Goal: Task Accomplishment & Management: Use online tool/utility

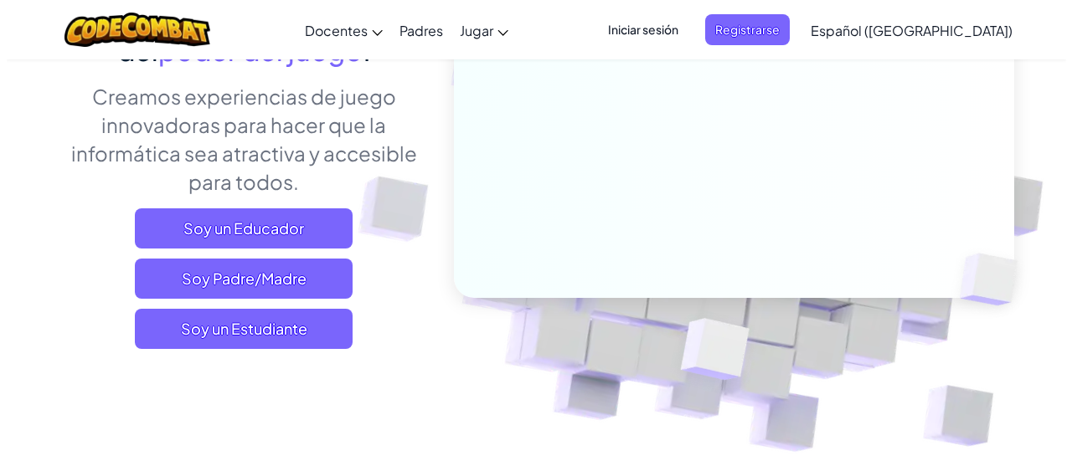
scroll to position [230, 0]
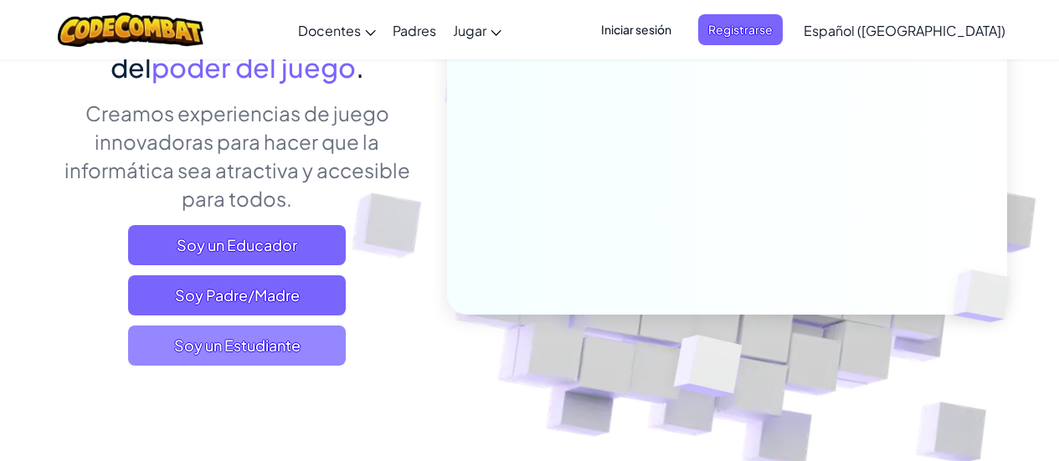
click at [312, 348] on span "Soy un Estudiante" at bounding box center [237, 346] width 218 height 40
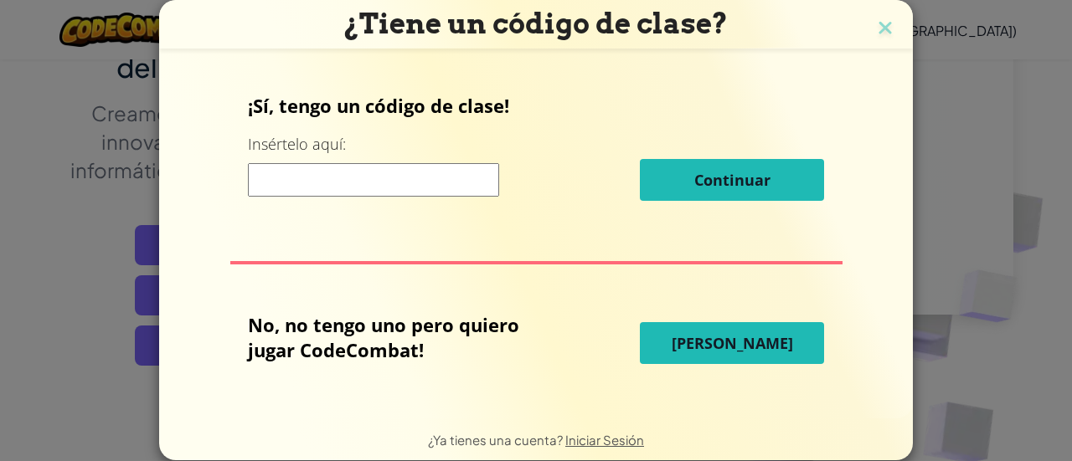
click at [371, 169] on input at bounding box center [373, 179] width 251 height 33
click at [763, 338] on span "[PERSON_NAME]" at bounding box center [731, 343] width 121 height 20
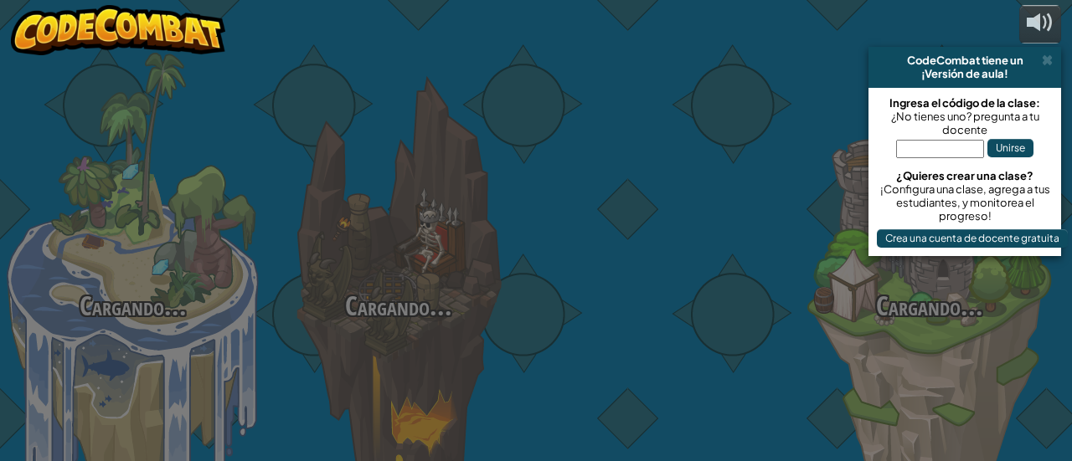
select select "es-419"
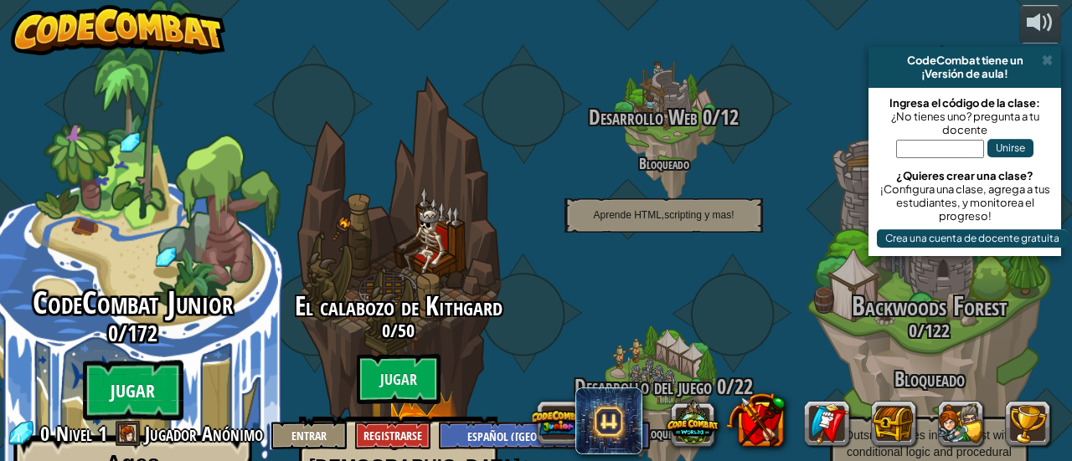
click at [136, 361] on btn "Jugar" at bounding box center [133, 391] width 100 height 60
select select "es-419"
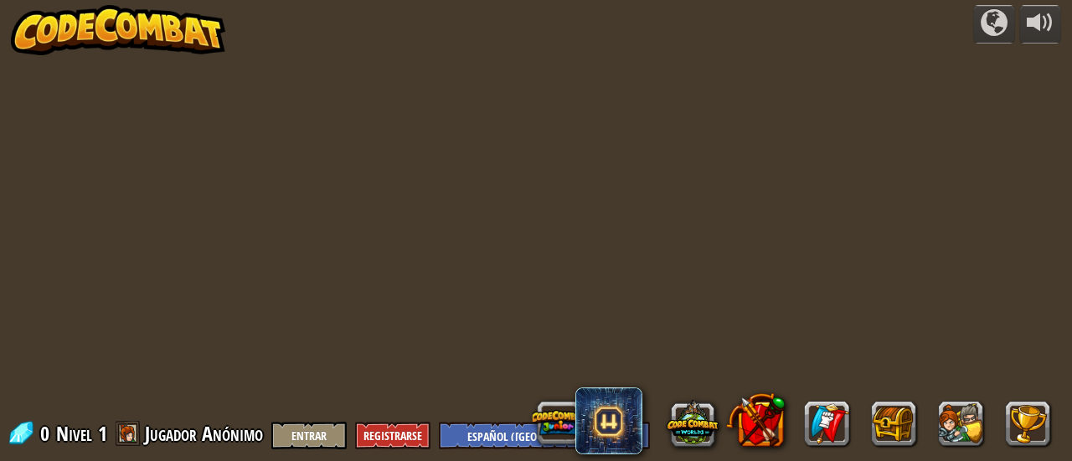
select select "es-419"
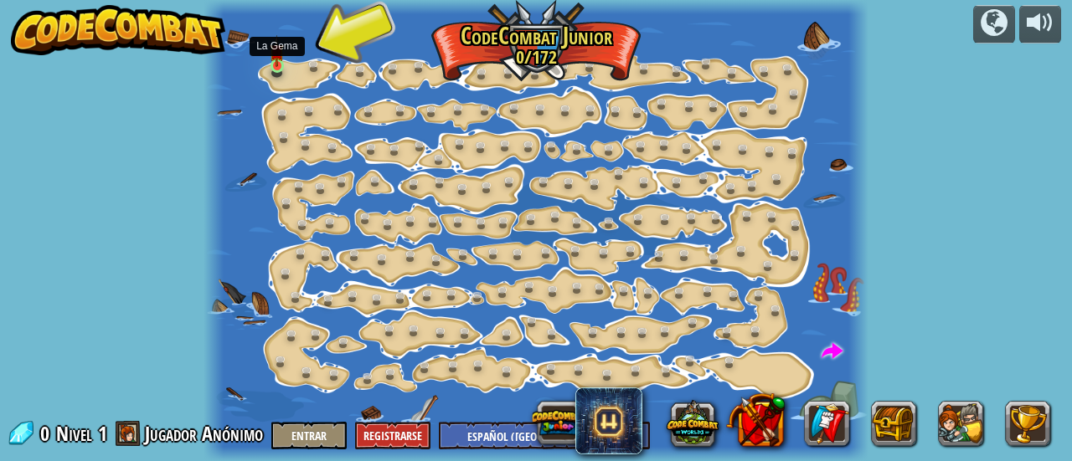
click at [281, 62] on img at bounding box center [277, 51] width 14 height 33
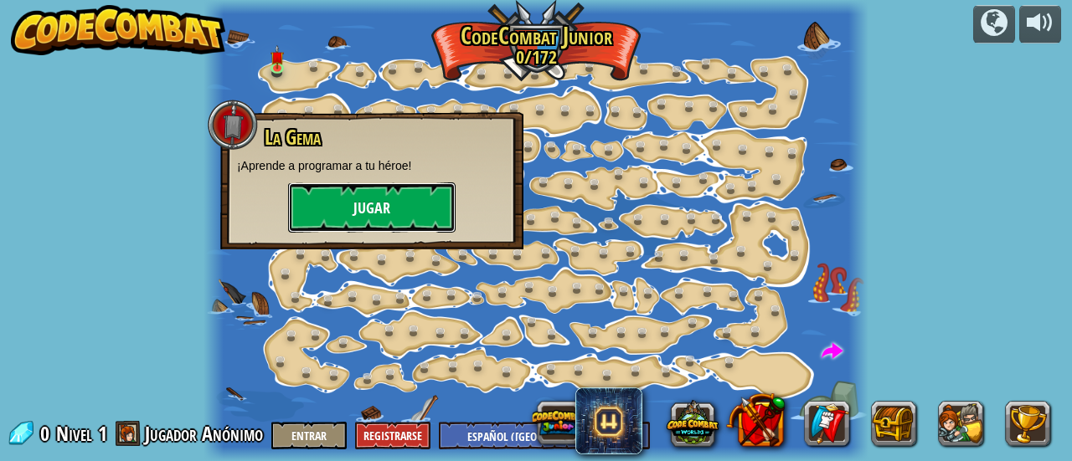
click at [377, 193] on button "Jugar" at bounding box center [371, 207] width 167 height 50
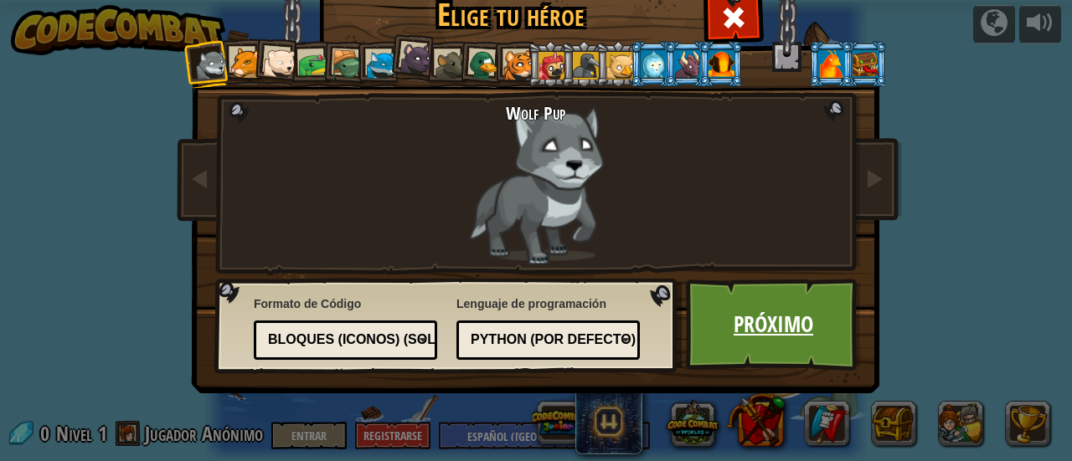
click at [717, 325] on link "Próximo" at bounding box center [773, 325] width 175 height 92
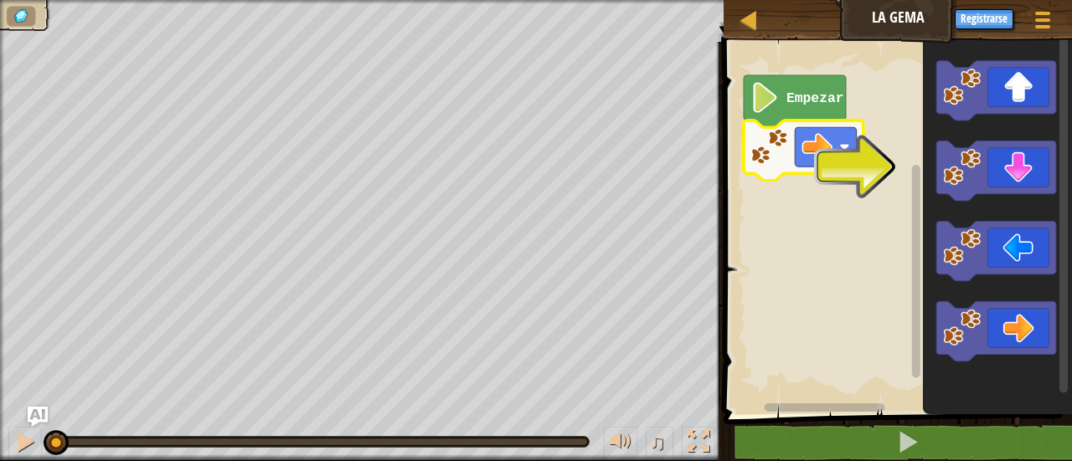
click at [761, 121] on icon "Espacio de trabajo de Blockly" at bounding box center [794, 101] width 102 height 52
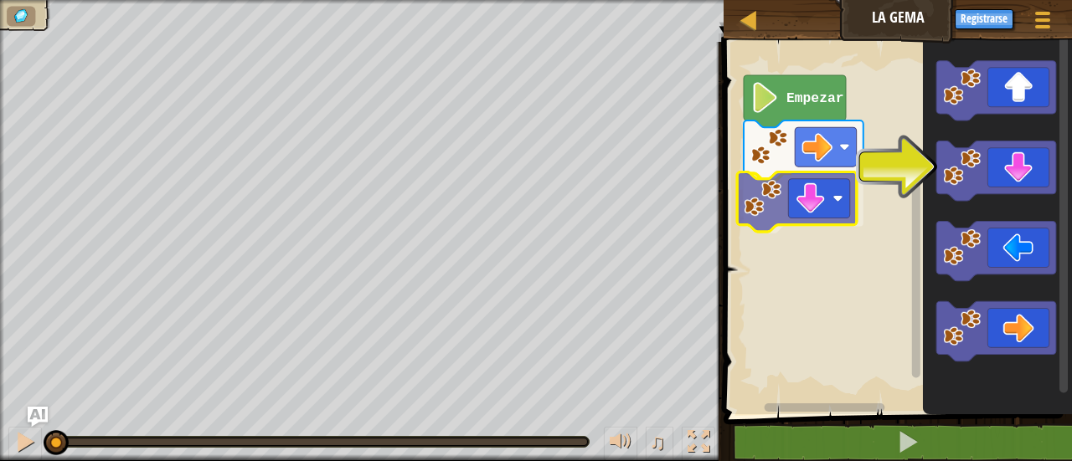
click at [783, 216] on div "Empezar" at bounding box center [894, 223] width 353 height 381
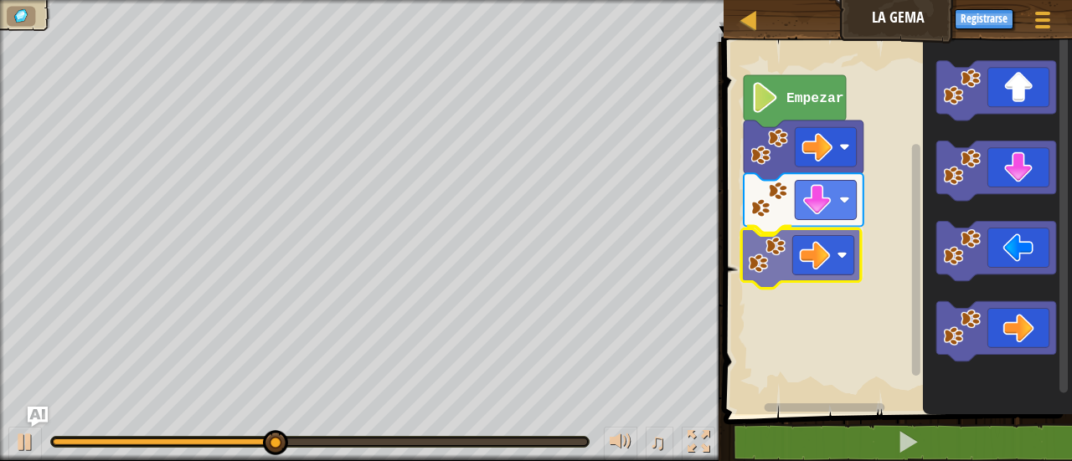
click at [791, 244] on div "Empezar" at bounding box center [894, 223] width 353 height 381
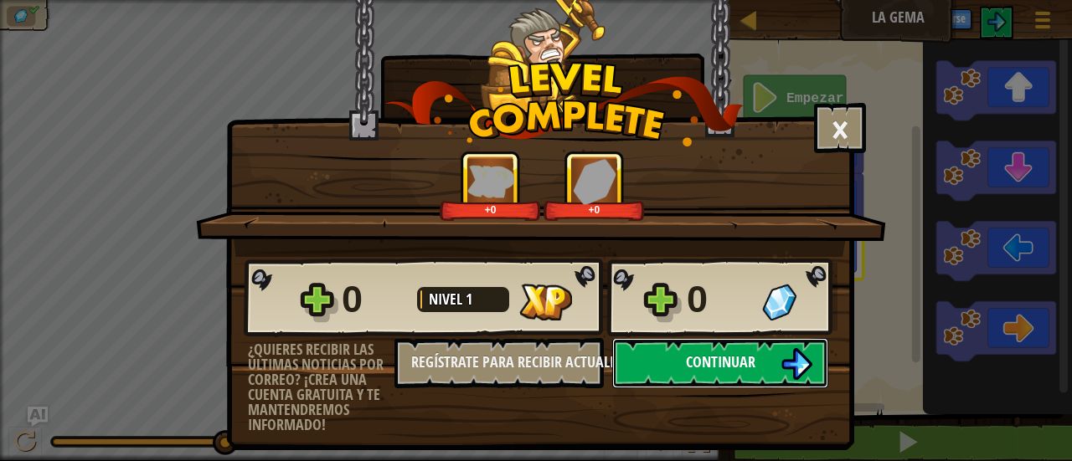
click at [722, 366] on span "Continuar" at bounding box center [720, 362] width 69 height 21
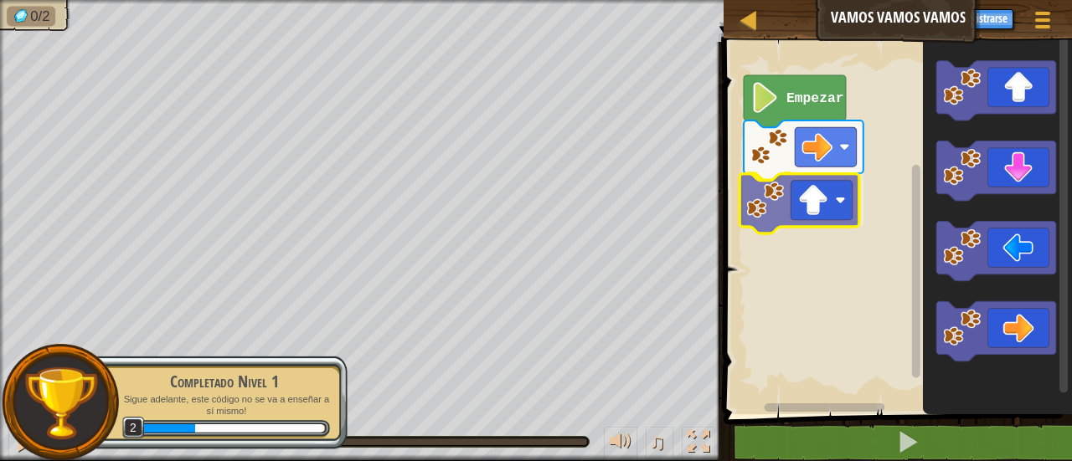
click at [786, 205] on div "Empezar" at bounding box center [894, 223] width 353 height 381
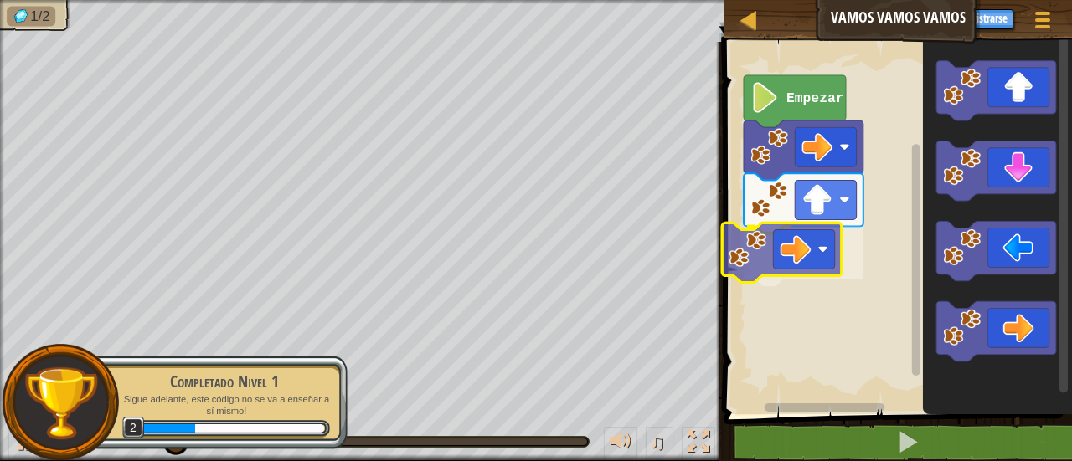
click at [797, 244] on div "Empezar" at bounding box center [894, 223] width 353 height 381
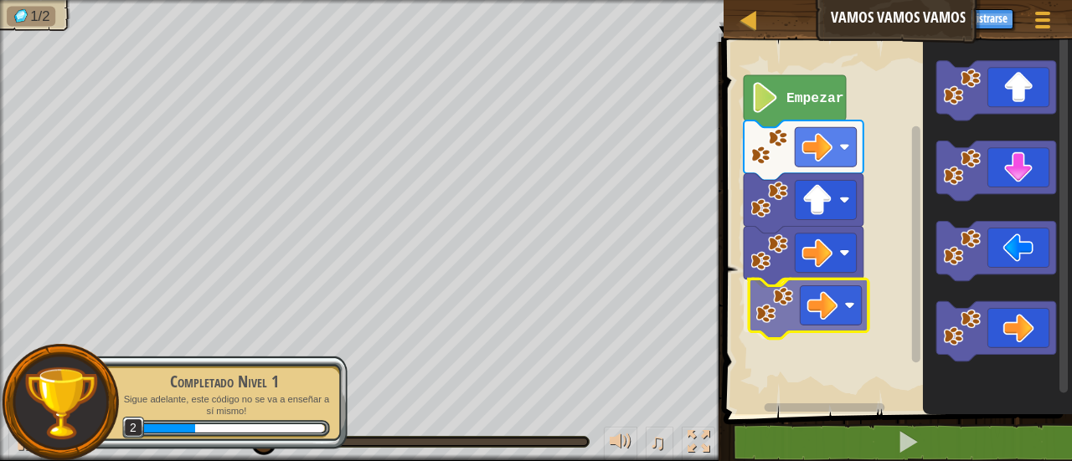
click at [805, 290] on div "Empezar" at bounding box center [894, 223] width 353 height 381
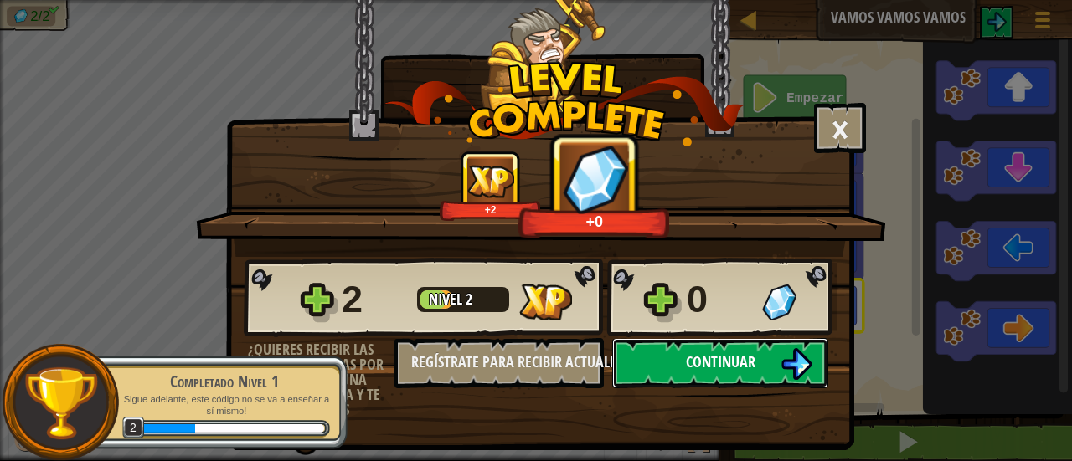
click at [726, 355] on span "Continuar" at bounding box center [720, 362] width 69 height 21
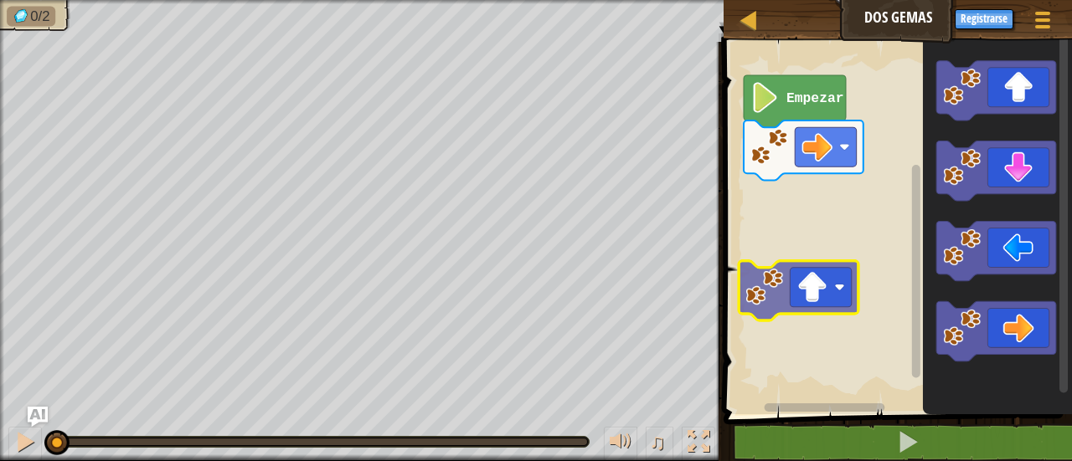
click at [836, 299] on div "Empezar" at bounding box center [894, 223] width 353 height 381
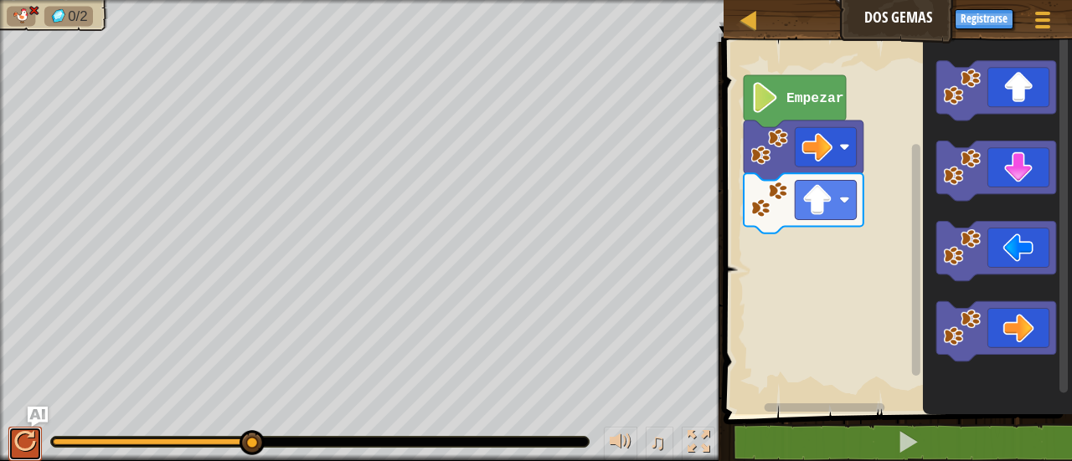
click at [23, 439] on div at bounding box center [25, 442] width 22 height 22
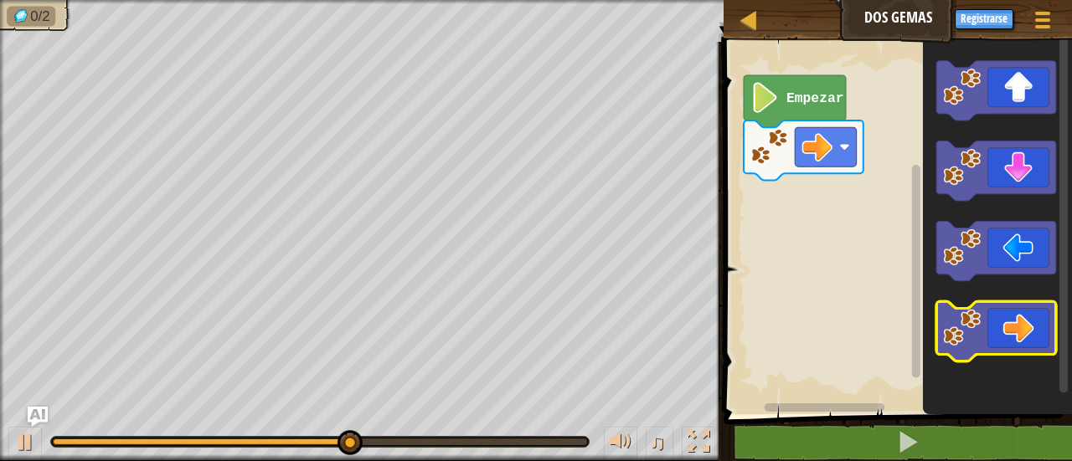
click at [969, 324] on image "Espacio de trabajo de Blockly" at bounding box center [962, 328] width 38 height 38
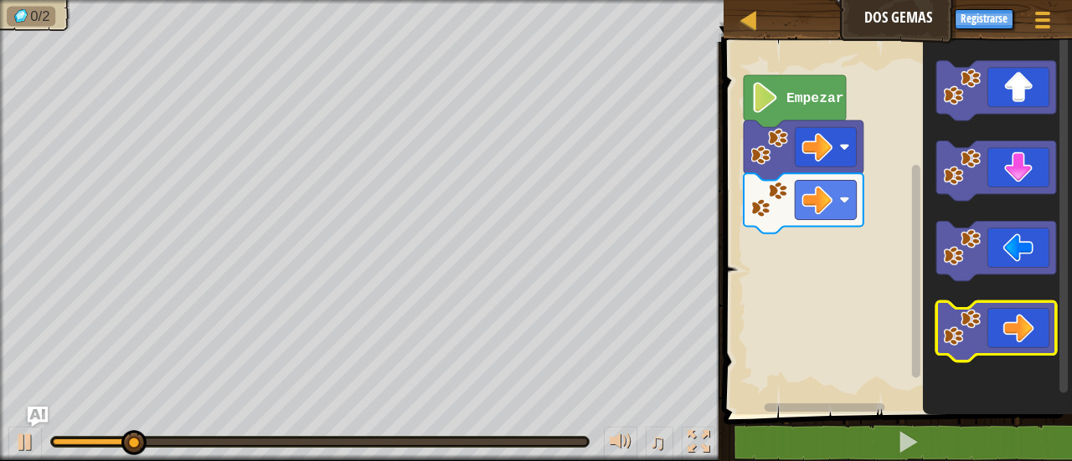
click at [969, 324] on image "Espacio de trabajo de Blockly" at bounding box center [962, 328] width 38 height 38
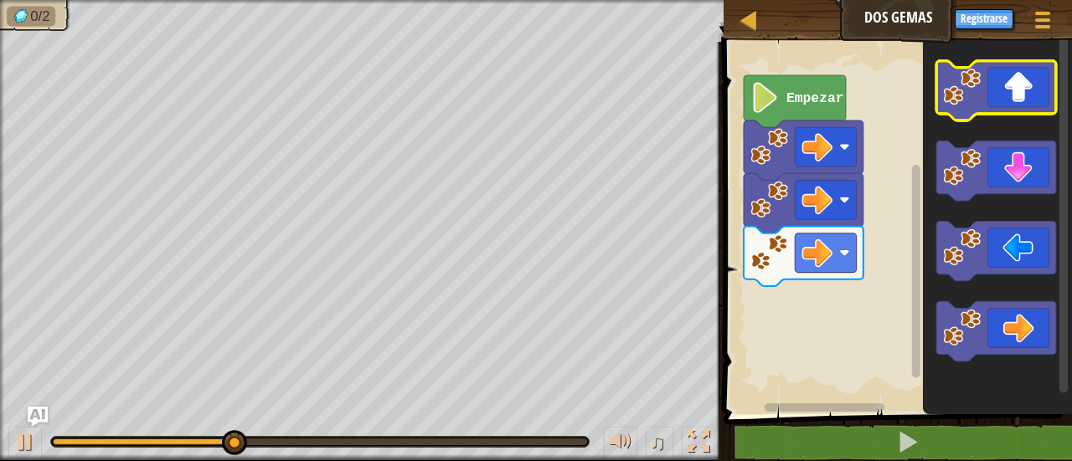
click at [985, 108] on icon "Espacio de trabajo de Blockly" at bounding box center [997, 90] width 120 height 59
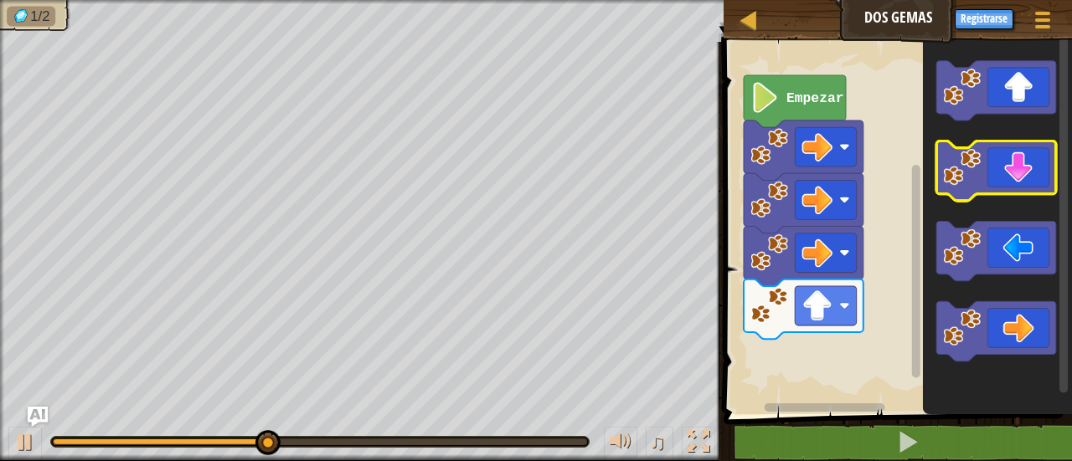
click at [996, 174] on icon "Espacio de trabajo de Blockly" at bounding box center [997, 170] width 120 height 59
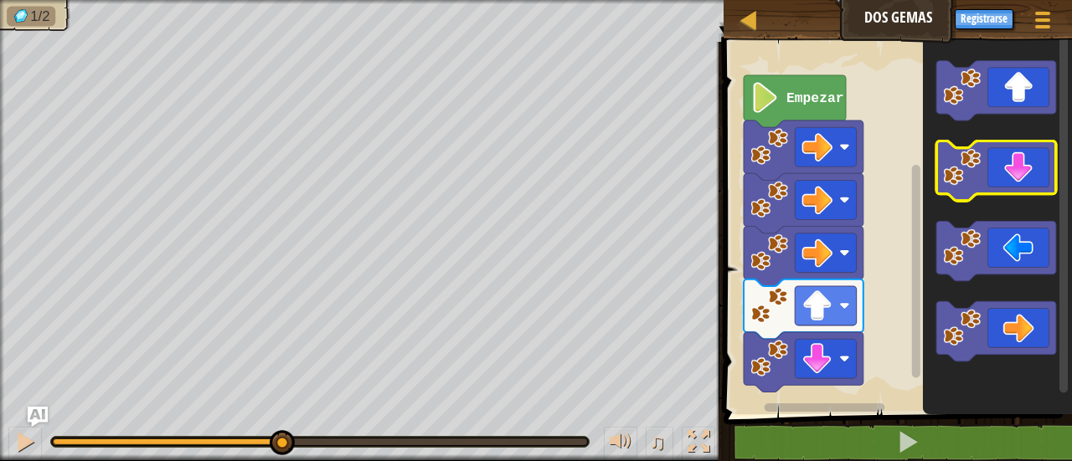
click at [996, 174] on icon "Espacio de trabajo de Blockly" at bounding box center [997, 170] width 120 height 59
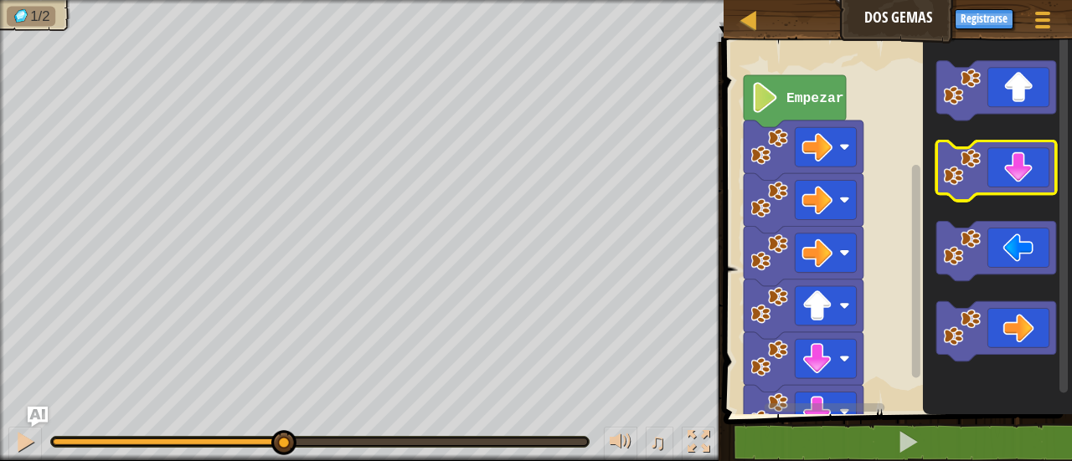
click at [996, 174] on icon "Espacio de trabajo de Blockly" at bounding box center [997, 170] width 120 height 59
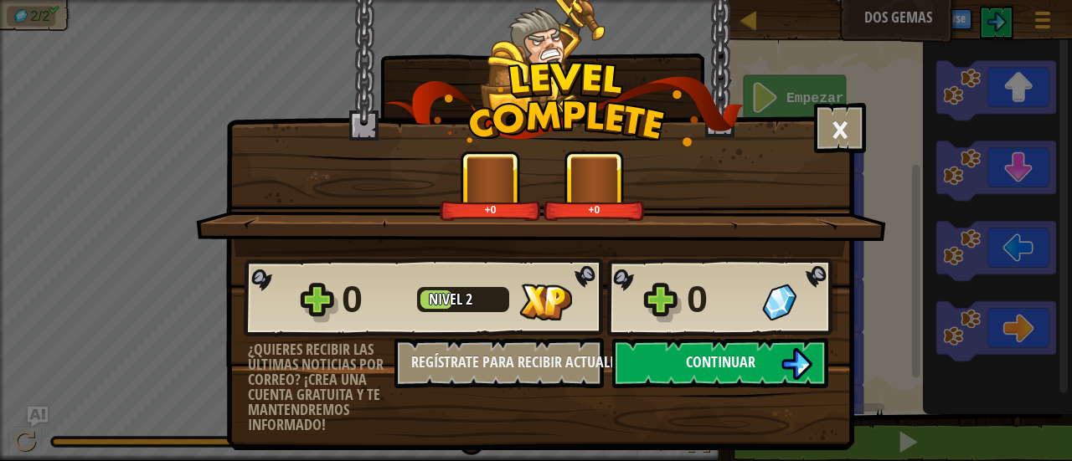
click at [739, 360] on span "Continuar" at bounding box center [720, 362] width 69 height 21
select select "es-419"
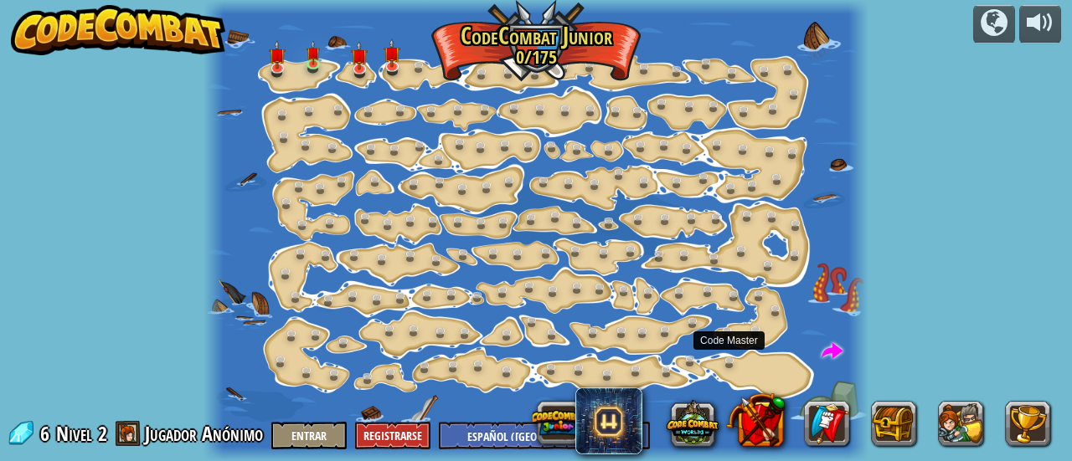
select select "es-419"
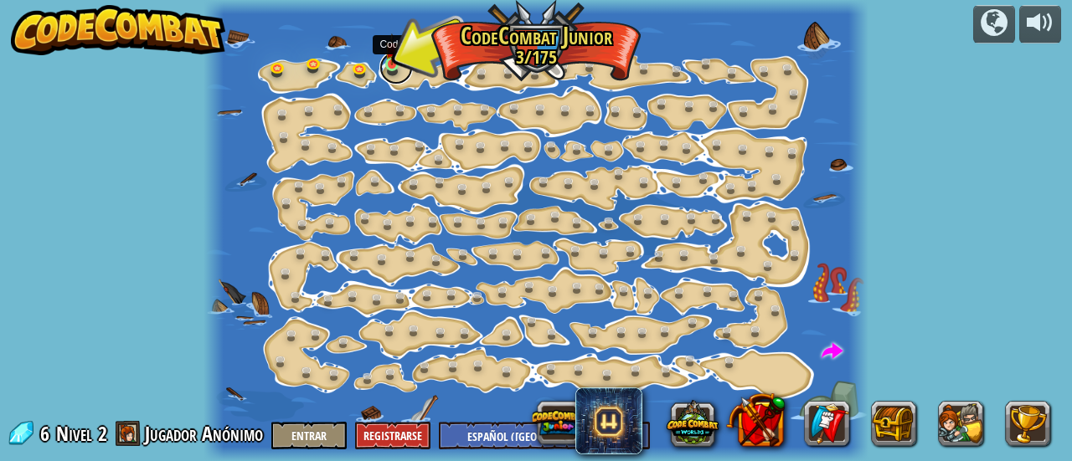
click at [399, 64] on link at bounding box center [395, 67] width 33 height 33
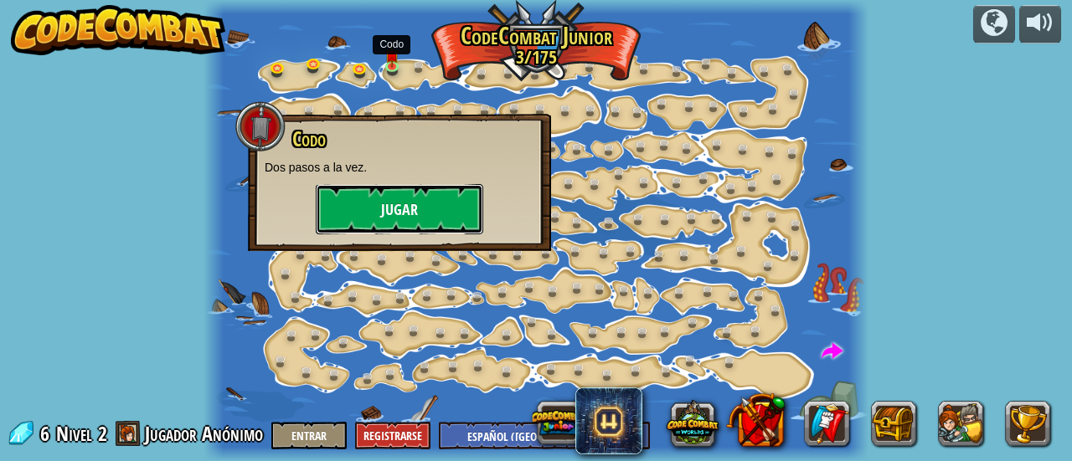
click at [411, 197] on button "Jugar" at bounding box center [399, 209] width 167 height 50
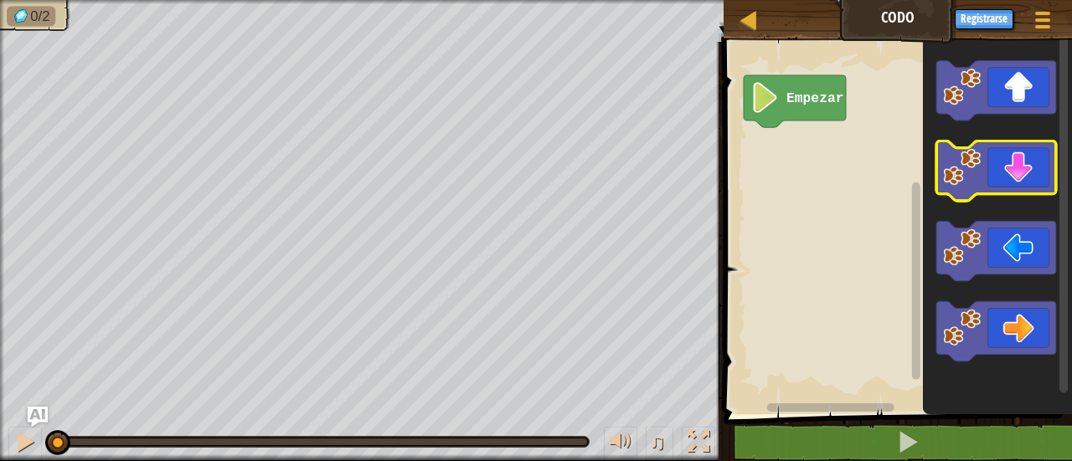
click at [1005, 191] on icon "Espacio de trabajo de Blockly" at bounding box center [997, 170] width 120 height 59
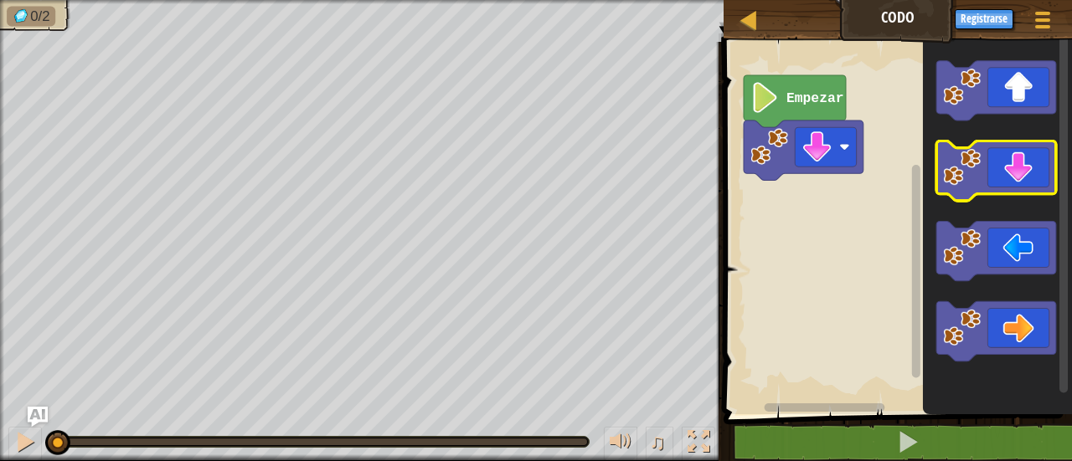
click at [1005, 191] on icon "Espacio de trabajo de Blockly" at bounding box center [997, 170] width 120 height 59
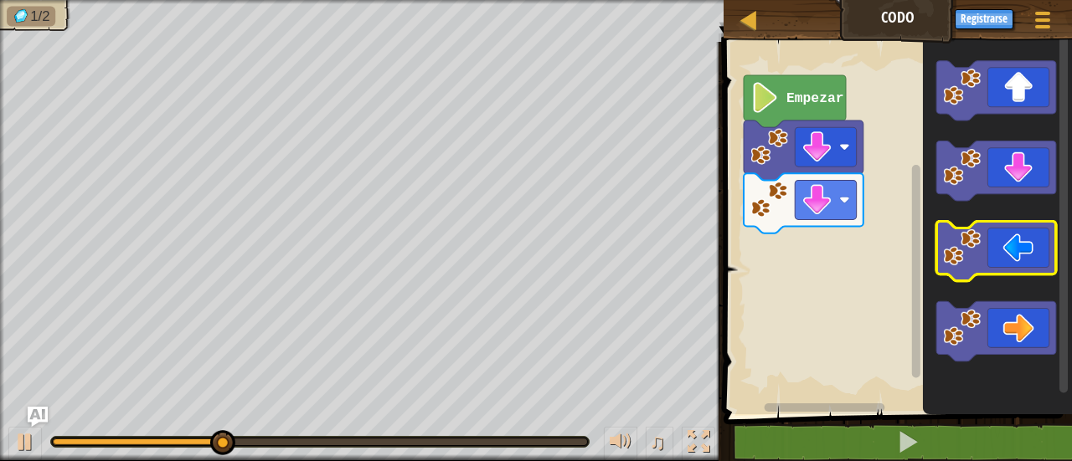
click at [1010, 265] on icon "Espacio de trabajo de Blockly" at bounding box center [997, 250] width 120 height 59
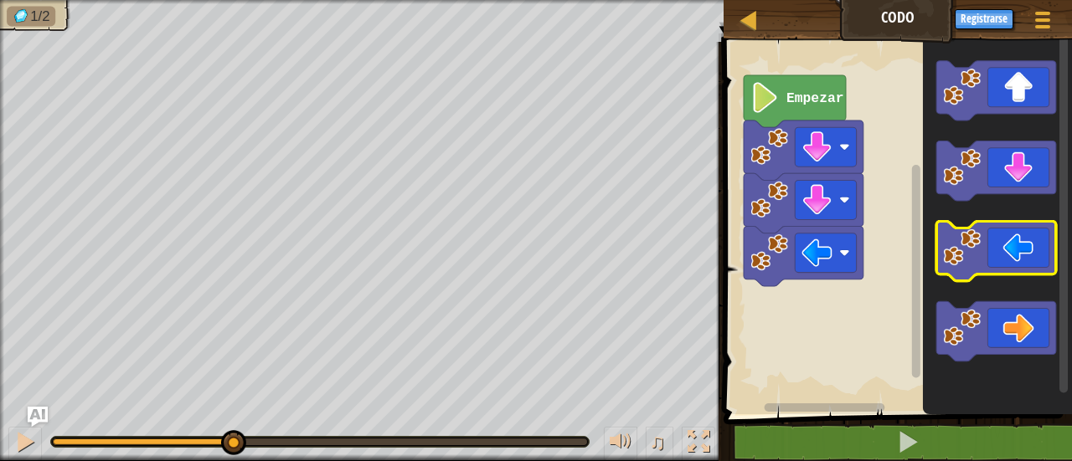
click at [1010, 265] on icon "Espacio de trabajo de Blockly" at bounding box center [997, 250] width 120 height 59
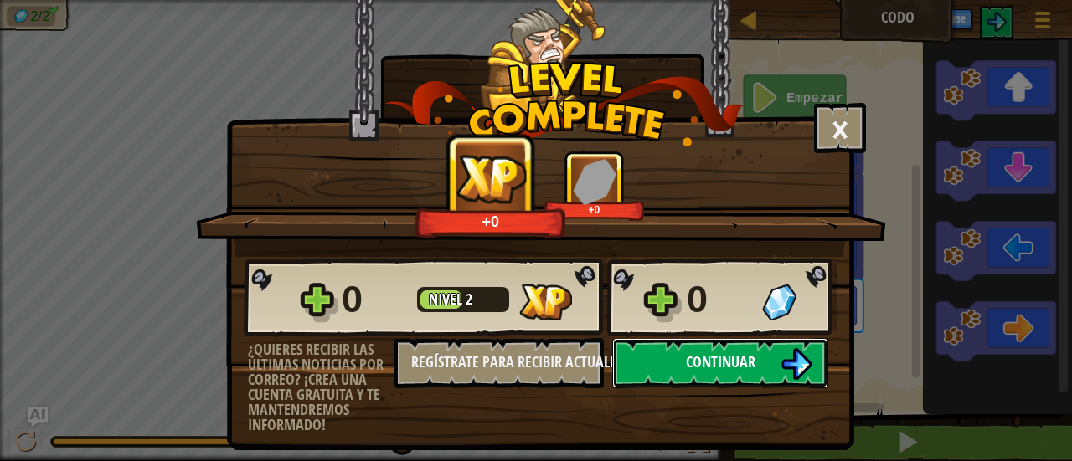
click at [748, 364] on span "Continuar" at bounding box center [720, 362] width 69 height 21
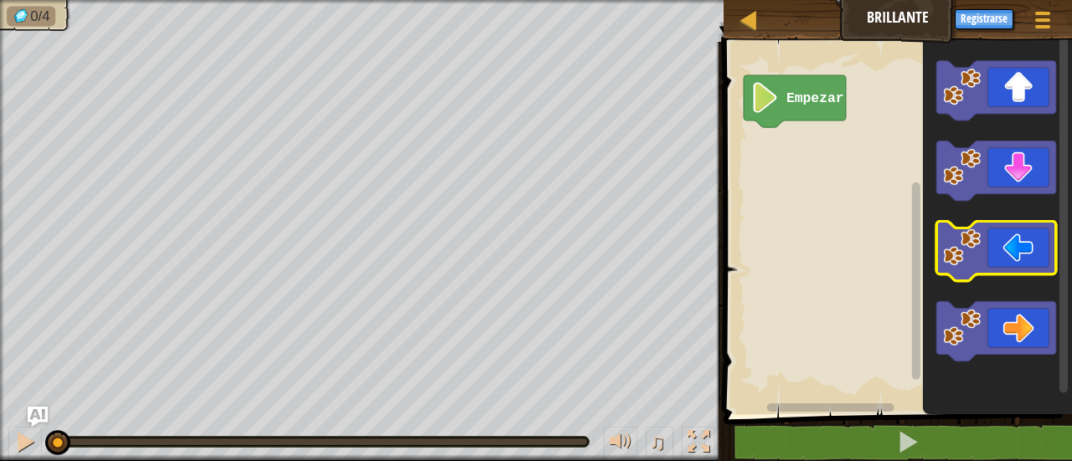
click at [1039, 236] on icon "Espacio de trabajo de Blockly" at bounding box center [997, 250] width 120 height 59
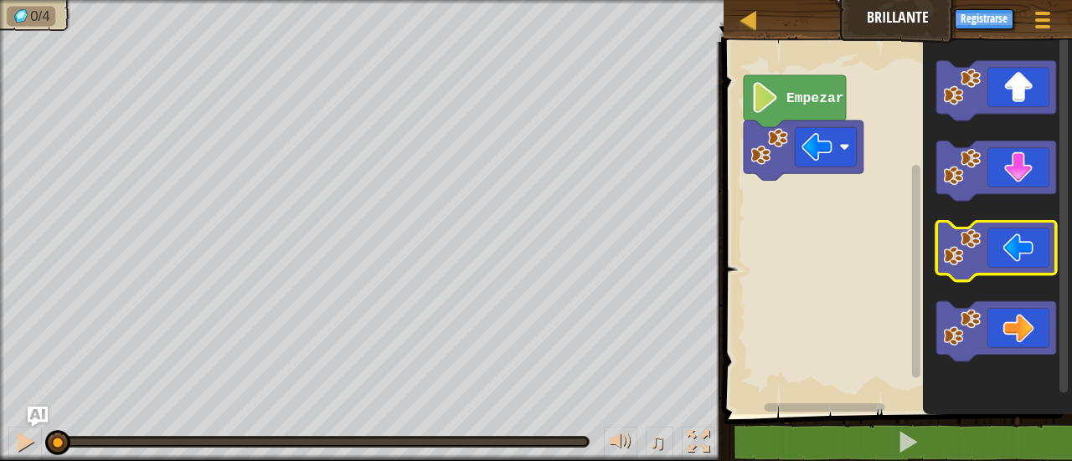
click at [1039, 236] on icon "Espacio de trabajo de Blockly" at bounding box center [997, 250] width 120 height 59
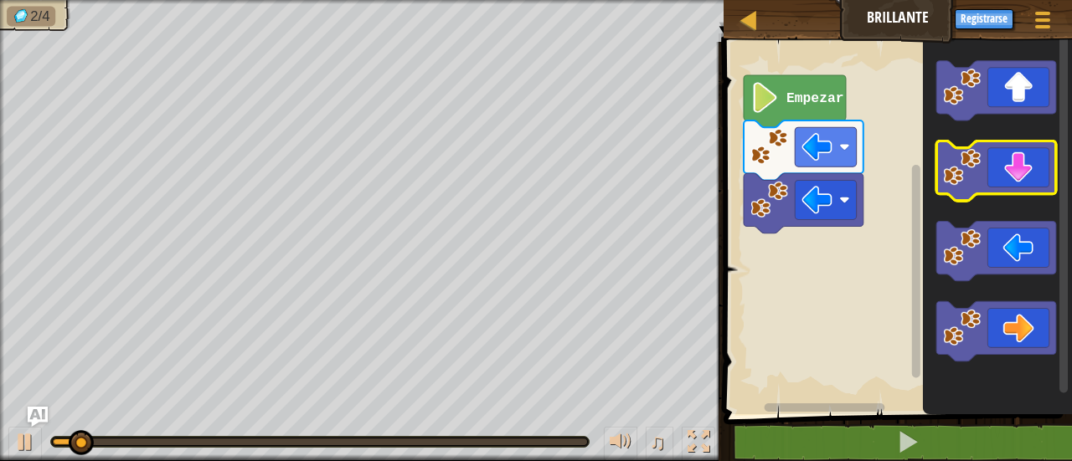
click at [1023, 172] on icon "Espacio de trabajo de Blockly" at bounding box center [997, 170] width 120 height 59
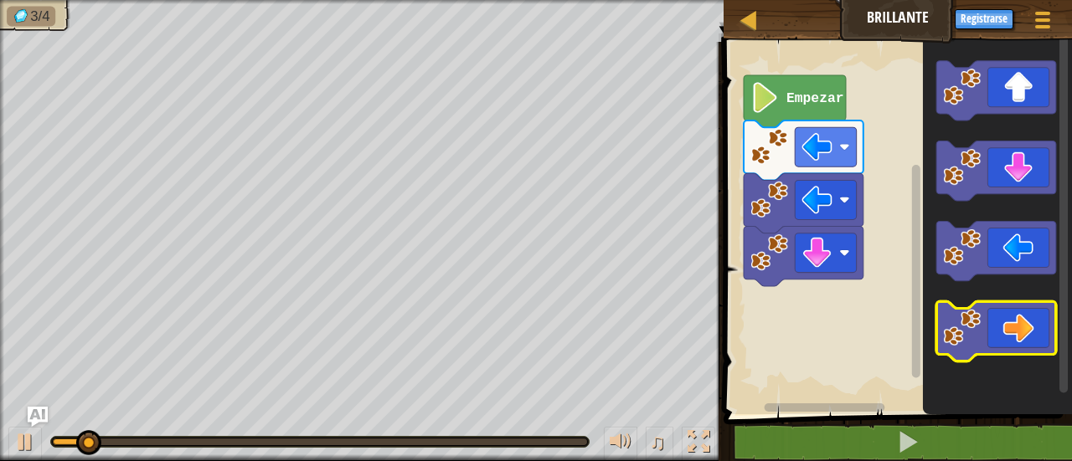
click at [1006, 316] on icon "Espacio de trabajo de Blockly" at bounding box center [997, 330] width 120 height 59
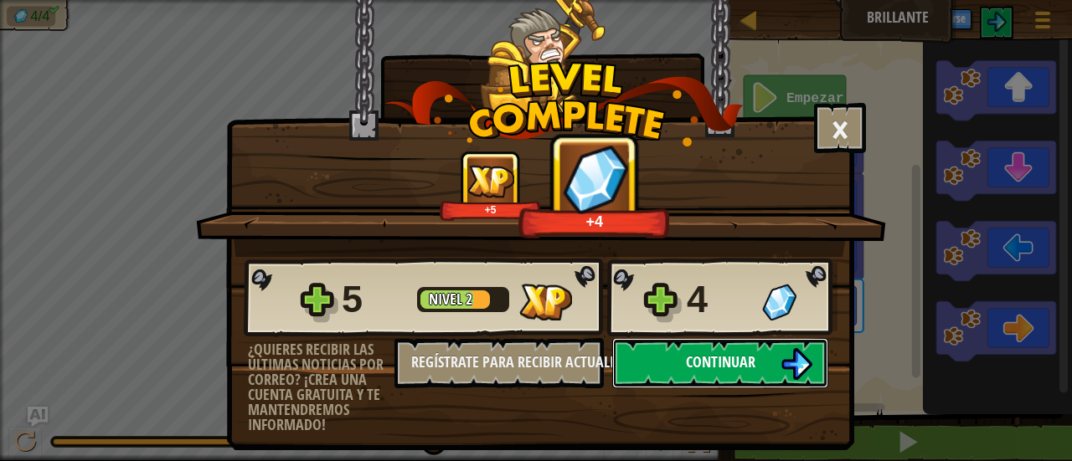
click at [694, 352] on span "Continuar" at bounding box center [720, 362] width 69 height 21
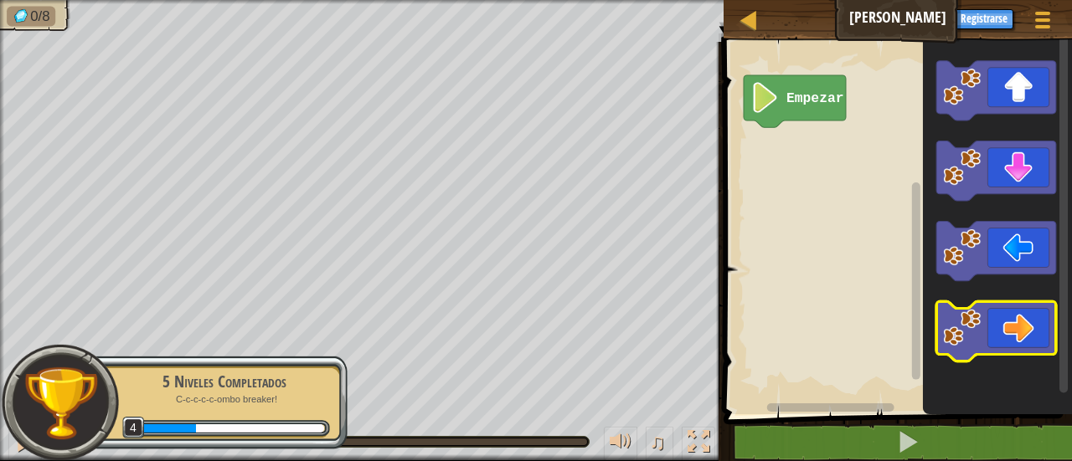
click at [974, 329] on image "Espacio de trabajo de Blockly" at bounding box center [962, 328] width 38 height 38
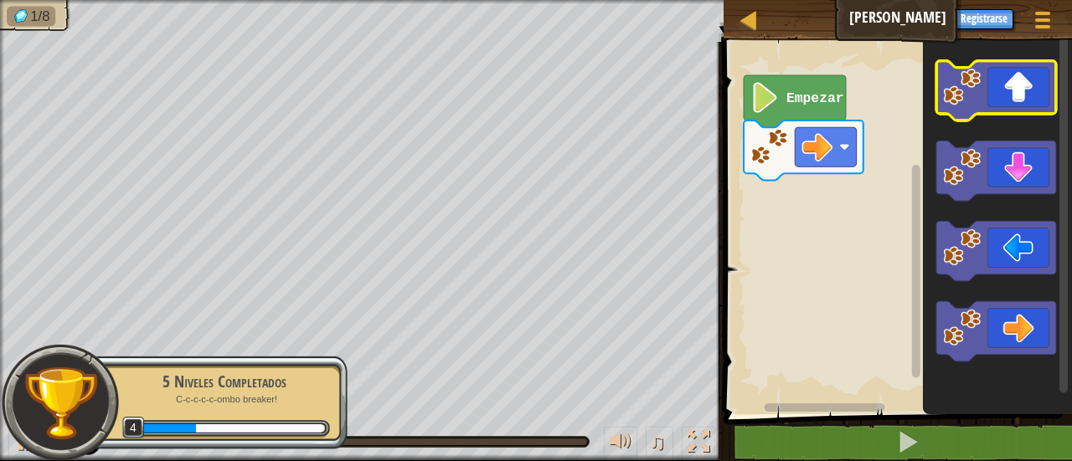
click at [976, 102] on image "Espacio de trabajo de Blockly" at bounding box center [962, 87] width 38 height 38
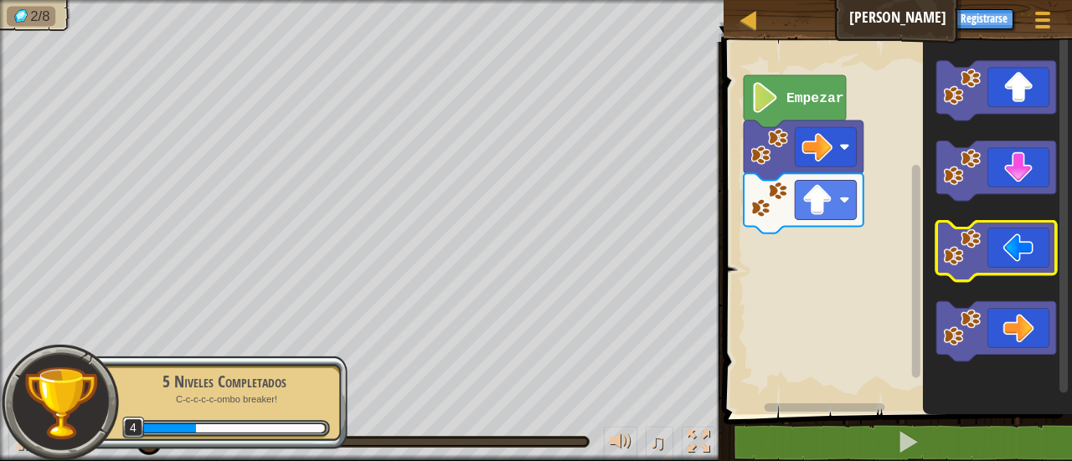
click at [990, 260] on icon "Espacio de trabajo de Blockly" at bounding box center [997, 250] width 120 height 59
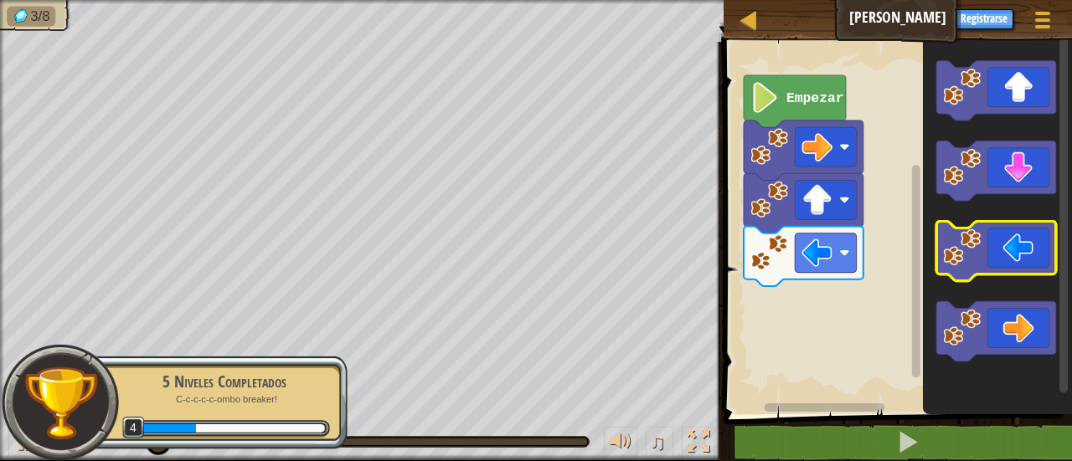
click at [990, 260] on icon "Espacio de trabajo de Blockly" at bounding box center [997, 250] width 120 height 59
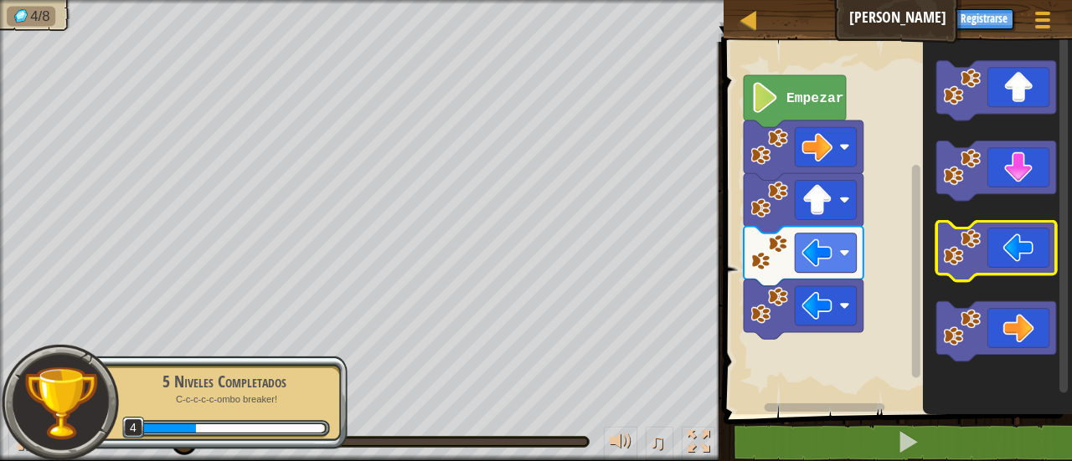
click at [990, 260] on icon "Espacio de trabajo de Blockly" at bounding box center [997, 250] width 120 height 59
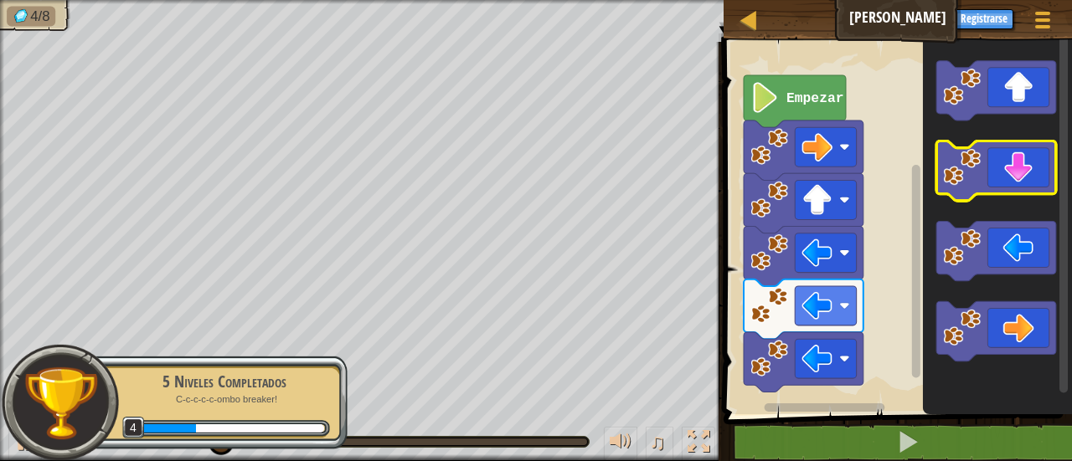
click at [1016, 176] on icon "Espacio de trabajo de Blockly" at bounding box center [997, 170] width 120 height 59
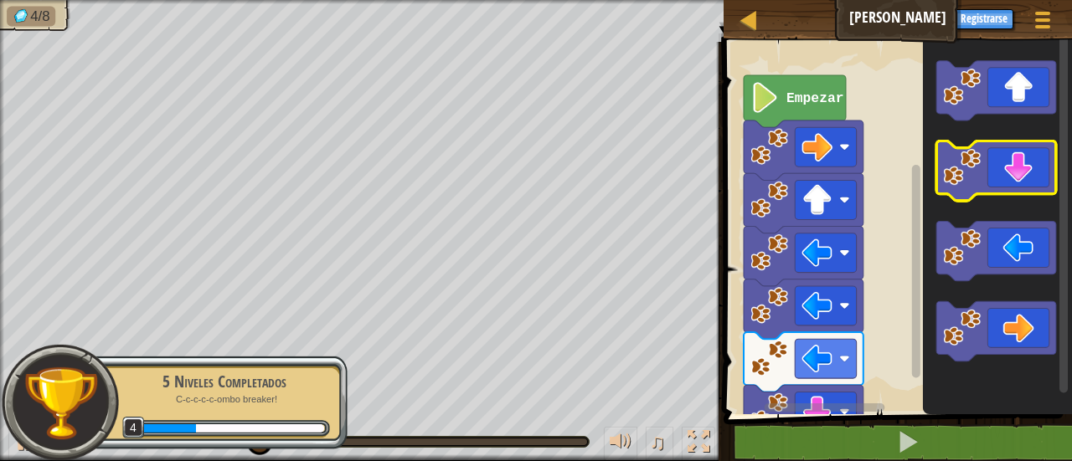
click at [1016, 176] on icon "Espacio de trabajo de Blockly" at bounding box center [997, 170] width 120 height 59
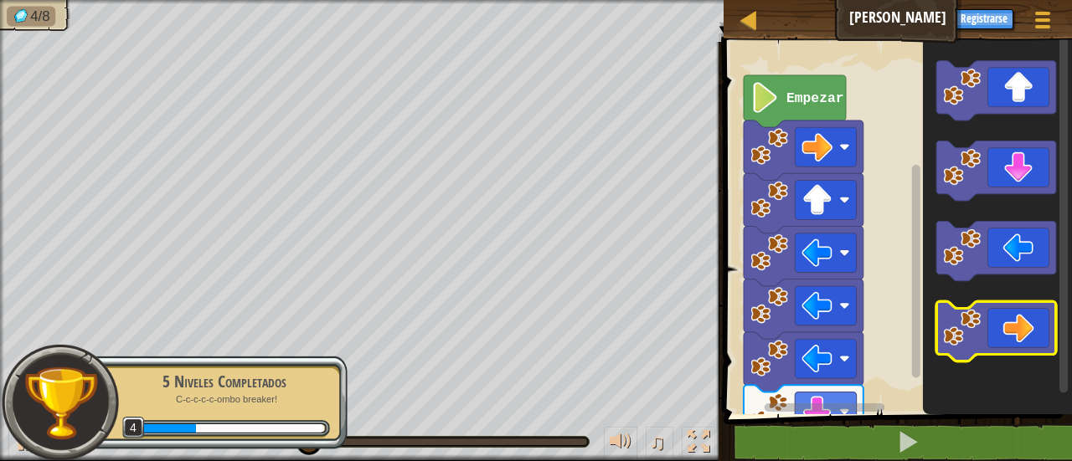
click at [998, 323] on icon "Espacio de trabajo de Blockly" at bounding box center [997, 330] width 120 height 59
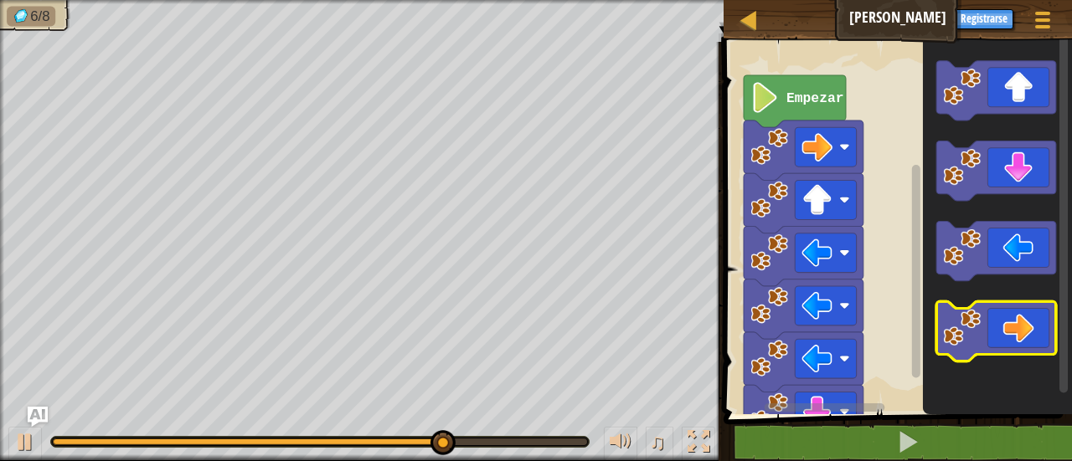
click at [998, 323] on icon "Espacio de trabajo de Blockly" at bounding box center [997, 330] width 120 height 59
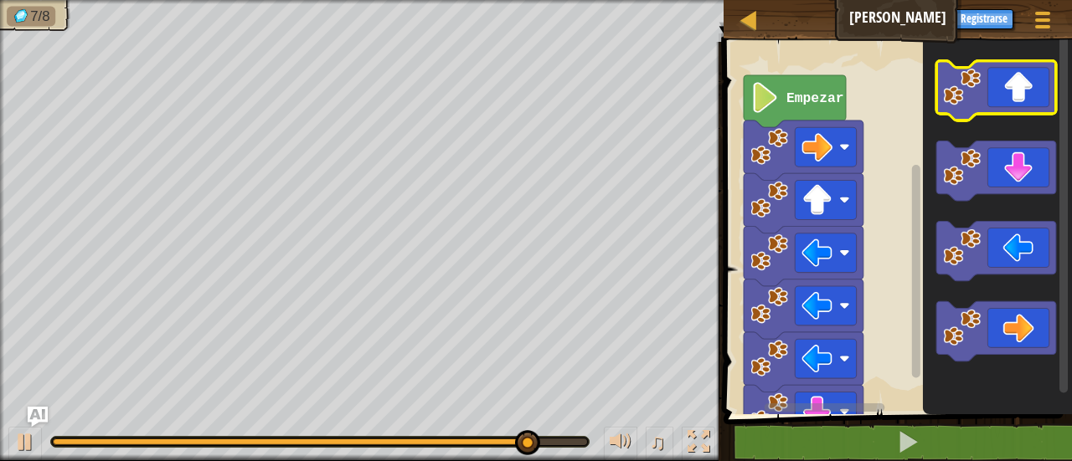
click at [1012, 92] on icon "Espacio de trabajo de Blockly" at bounding box center [997, 90] width 120 height 59
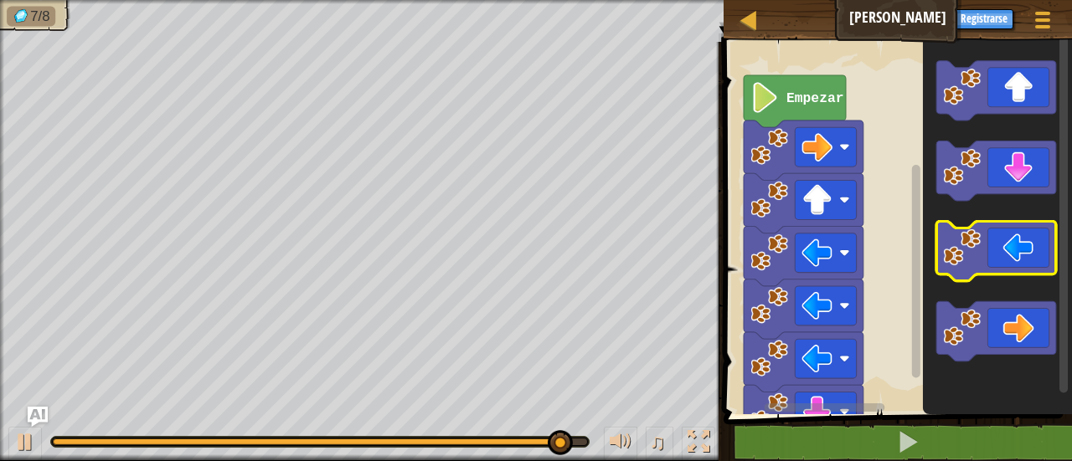
click at [984, 242] on icon "Espacio de trabajo de Blockly" at bounding box center [997, 250] width 120 height 59
click at [992, 255] on icon "Espacio de trabajo de Blockly" at bounding box center [997, 250] width 120 height 59
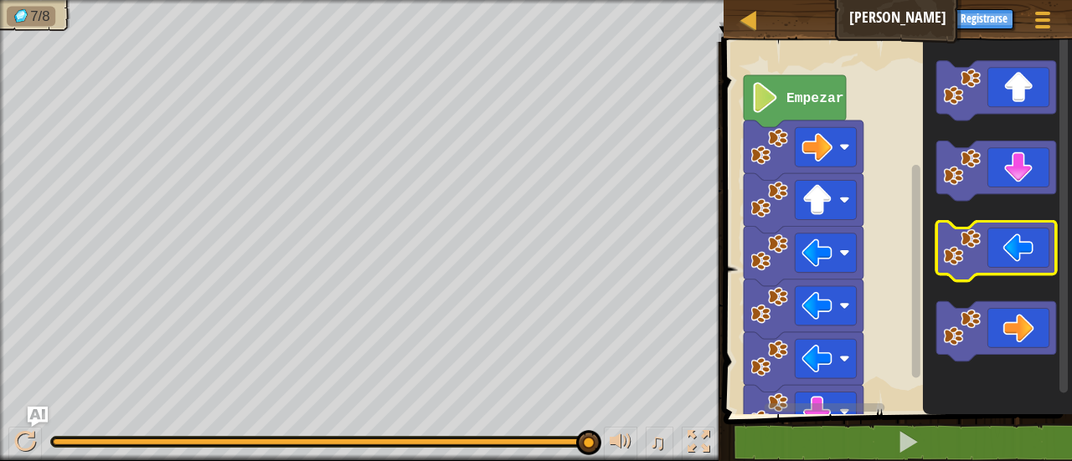
click at [992, 255] on icon "Espacio de trabajo de Blockly" at bounding box center [997, 250] width 120 height 59
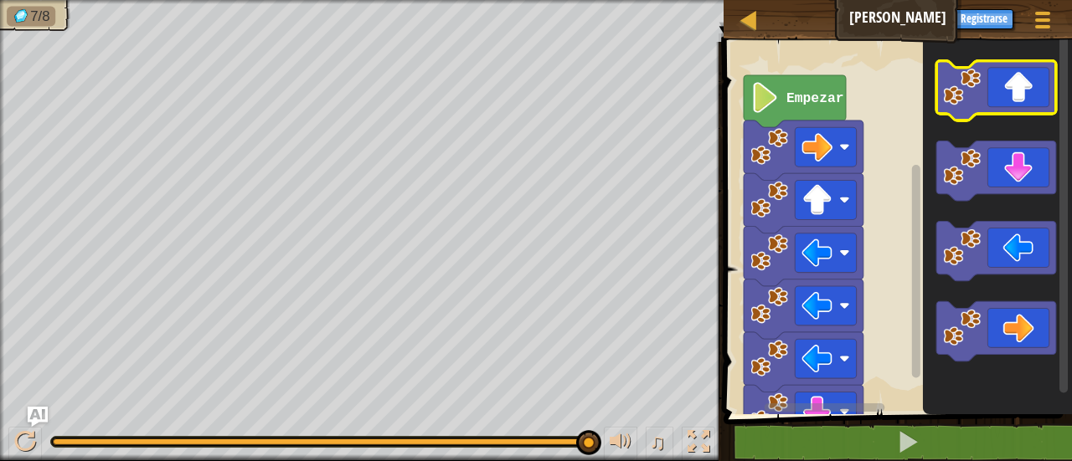
click at [1012, 119] on rect "Espacio de trabajo de Blockly" at bounding box center [997, 90] width 120 height 59
click at [1006, 105] on icon "Espacio de trabajo de Blockly" at bounding box center [997, 90] width 120 height 59
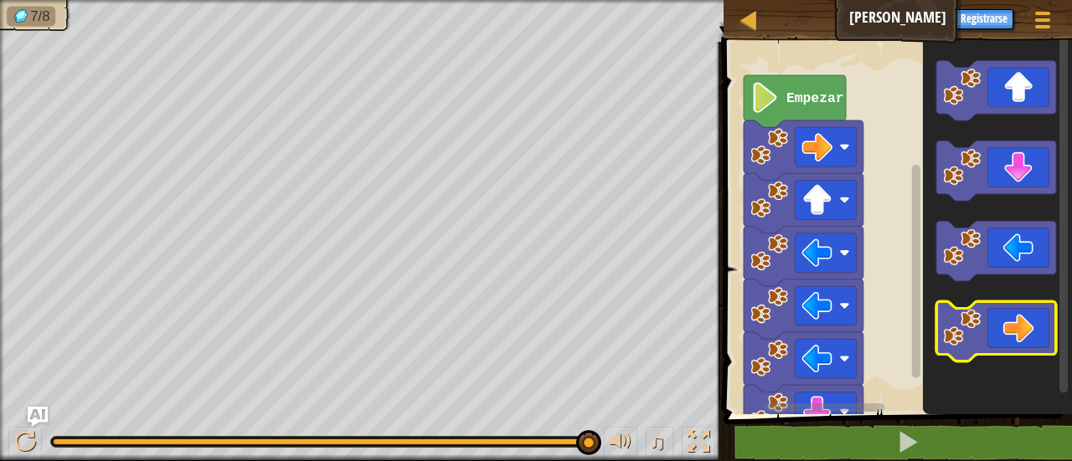
click at [1030, 357] on rect "Espacio de trabajo de Blockly" at bounding box center [997, 330] width 120 height 59
click at [1016, 348] on icon "Espacio de trabajo de Blockly" at bounding box center [997, 330] width 120 height 59
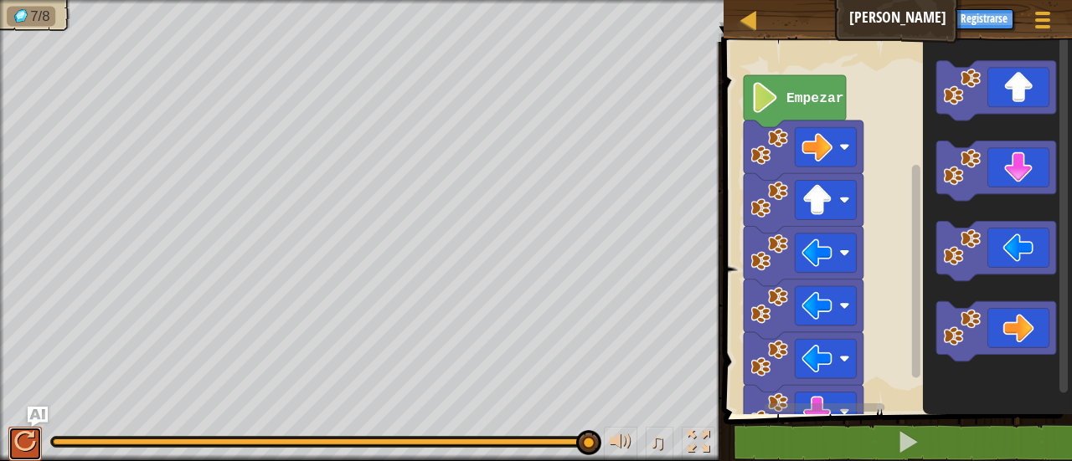
click at [18, 445] on div at bounding box center [25, 442] width 22 height 22
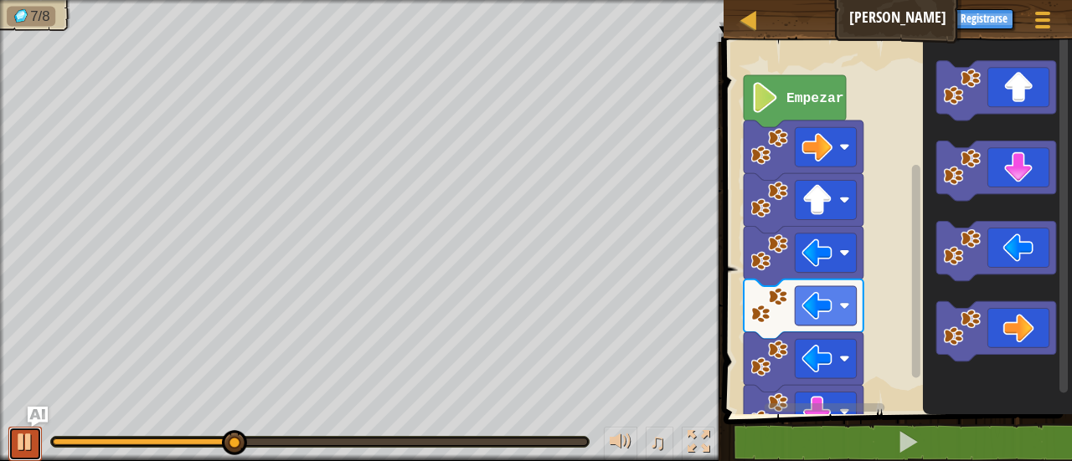
click at [33, 446] on div at bounding box center [25, 442] width 22 height 22
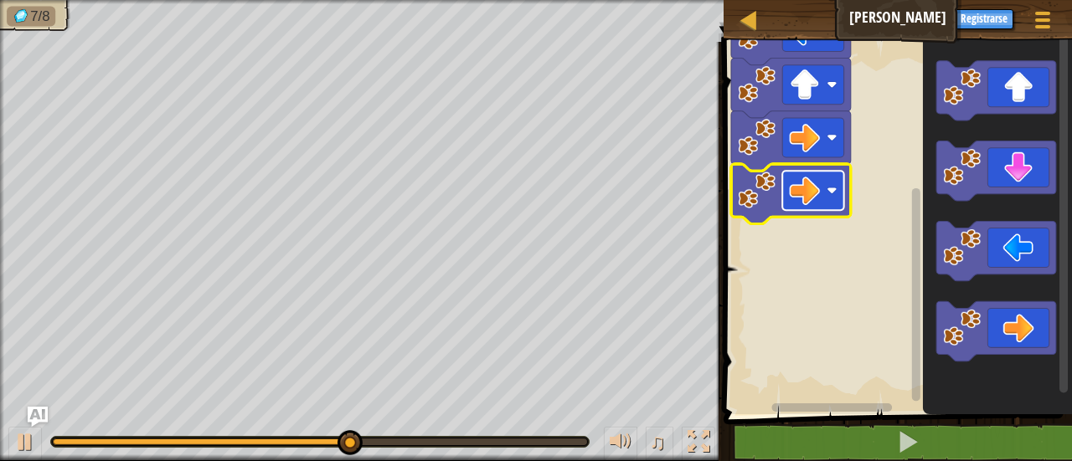
click at [804, 174] on rect "Espacio de trabajo de Blockly" at bounding box center [813, 190] width 61 height 39
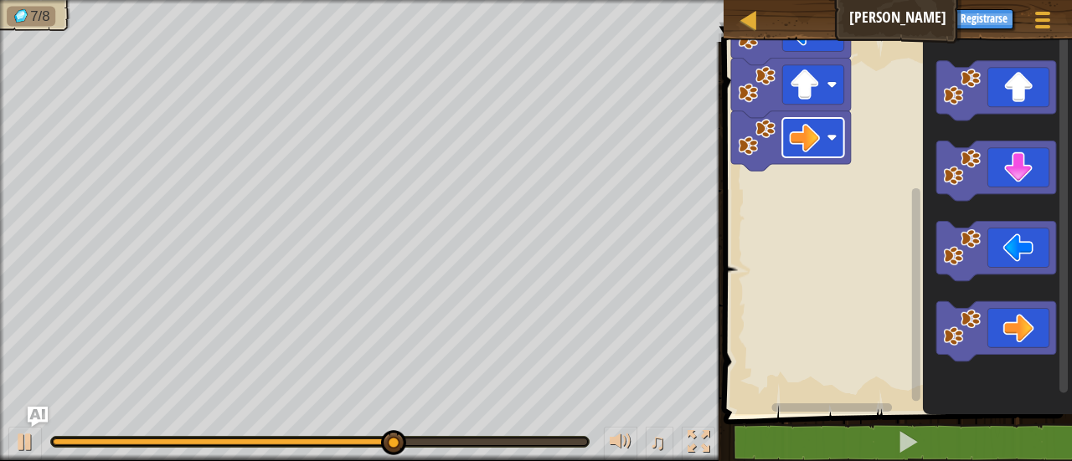
click at [791, 148] on image "Espacio de trabajo de Blockly" at bounding box center [804, 137] width 31 height 31
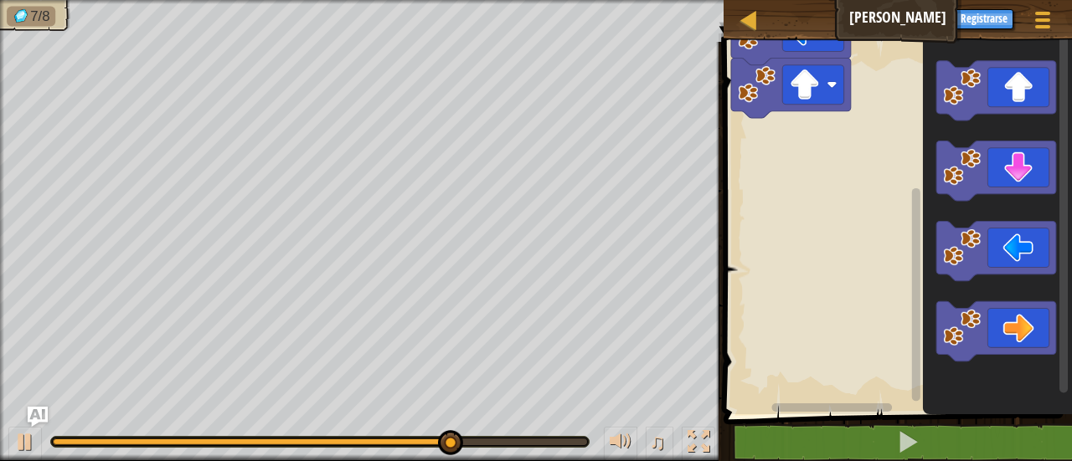
click at [761, 90] on image "Espacio de trabajo de Blockly" at bounding box center [757, 84] width 38 height 38
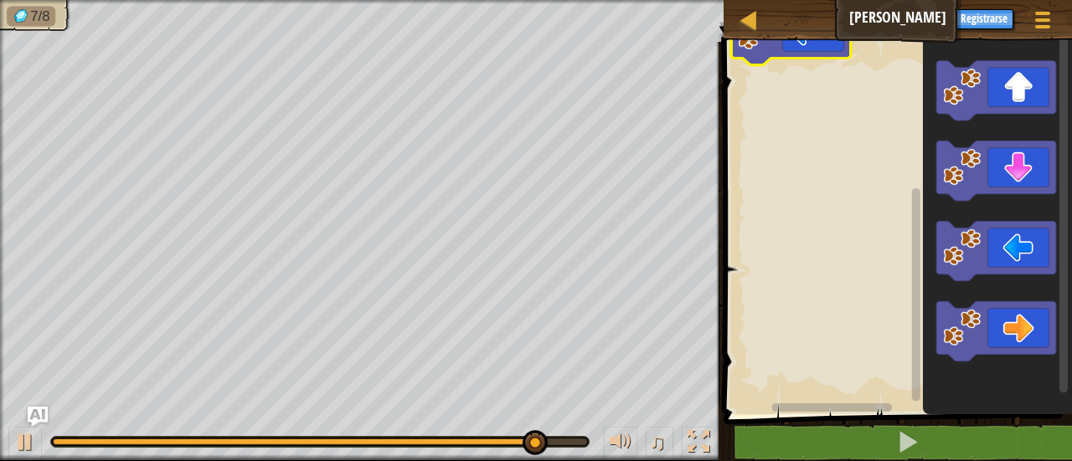
click at [753, 61] on icon "Espacio de trabajo de Blockly" at bounding box center [791, 34] width 120 height 59
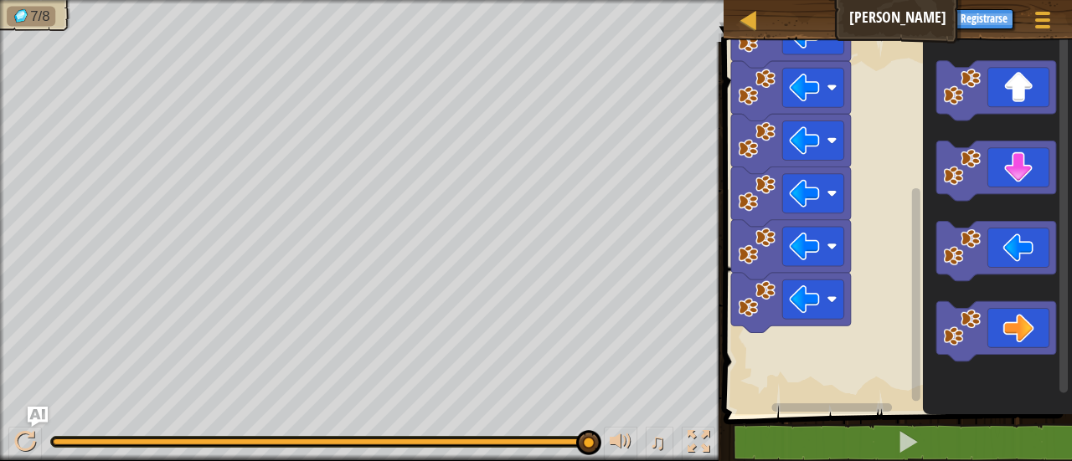
click at [756, 308] on image "Espacio de trabajo de Blockly" at bounding box center [757, 299] width 38 height 38
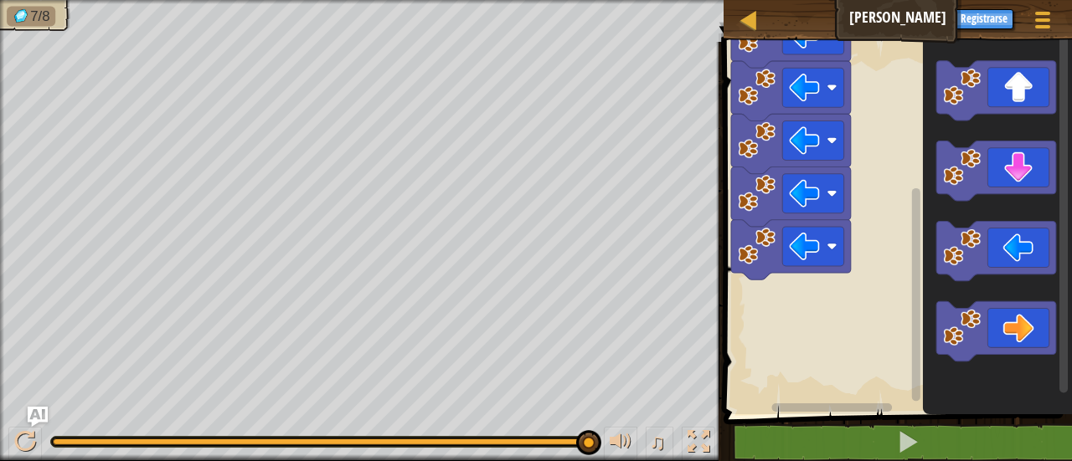
click at [747, 270] on icon "Espacio de trabajo de Blockly" at bounding box center [791, 249] width 120 height 59
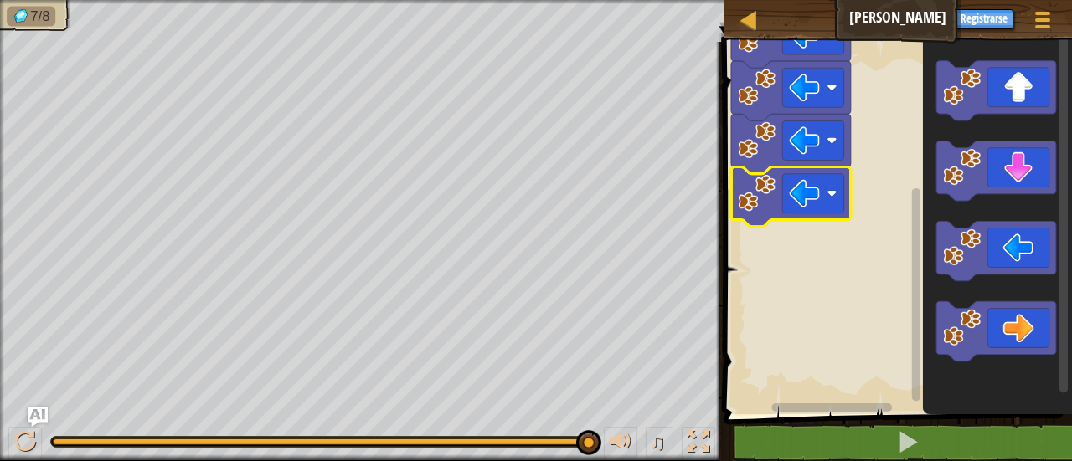
click at [745, 207] on image "Espacio de trabajo de Blockly" at bounding box center [757, 193] width 38 height 38
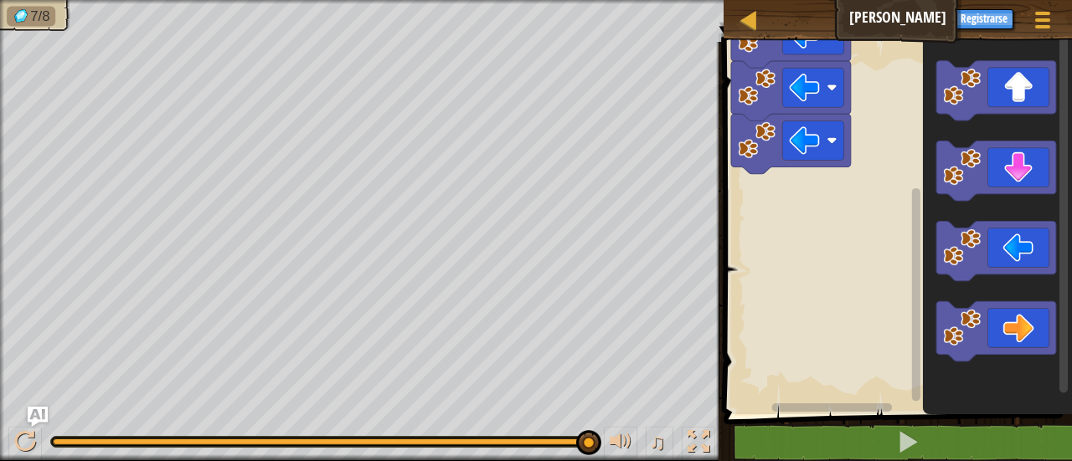
click at [738, 152] on icon "Espacio de trabajo de Blockly" at bounding box center [791, 143] width 120 height 59
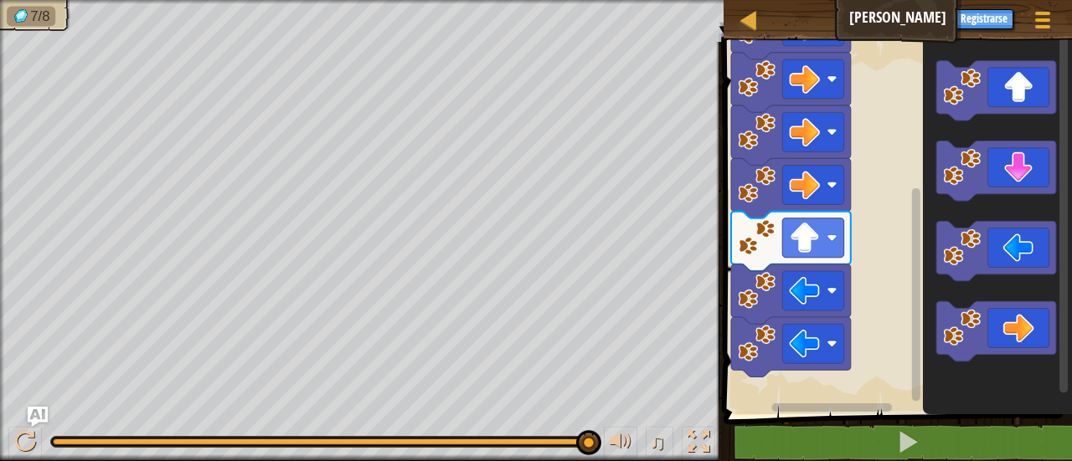
click at [758, 339] on image "Espacio de trabajo de Blockly" at bounding box center [757, 344] width 38 height 38
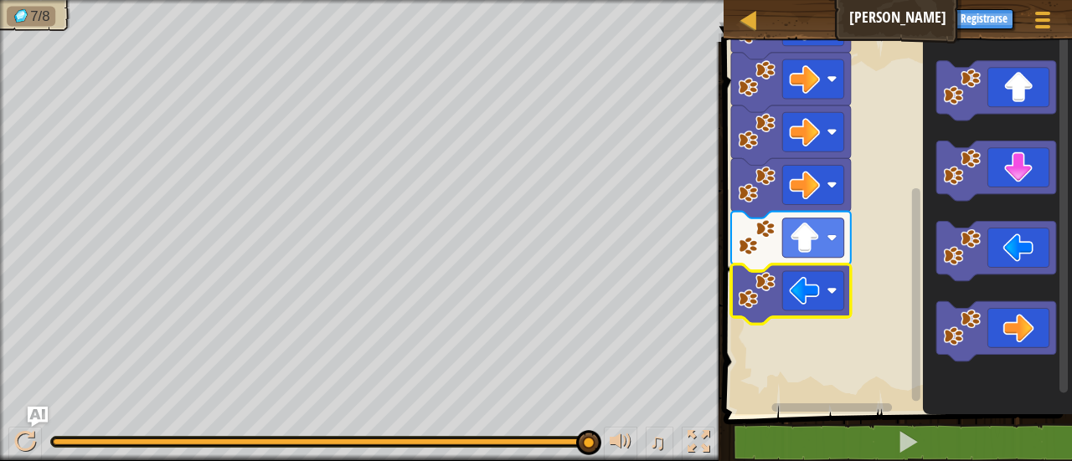
click at [750, 309] on image "Espacio de trabajo de Blockly" at bounding box center [757, 291] width 38 height 38
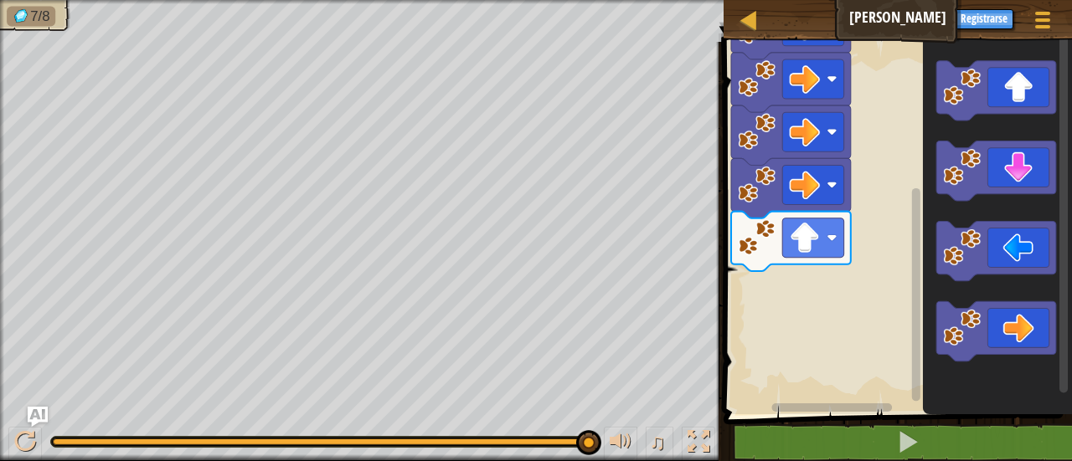
click at [755, 249] on image "Espacio de trabajo de Blockly" at bounding box center [757, 237] width 38 height 38
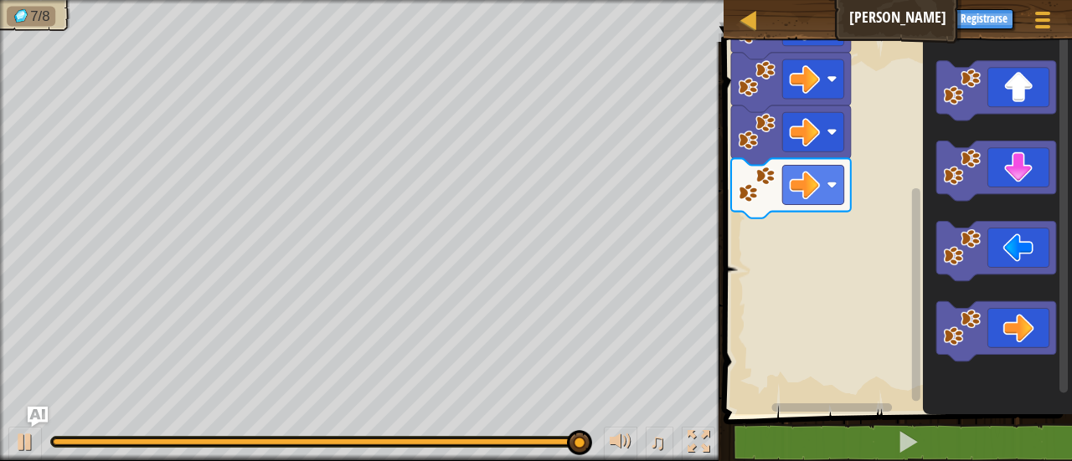
click at [760, 202] on image "Espacio de trabajo de Blockly" at bounding box center [757, 185] width 38 height 38
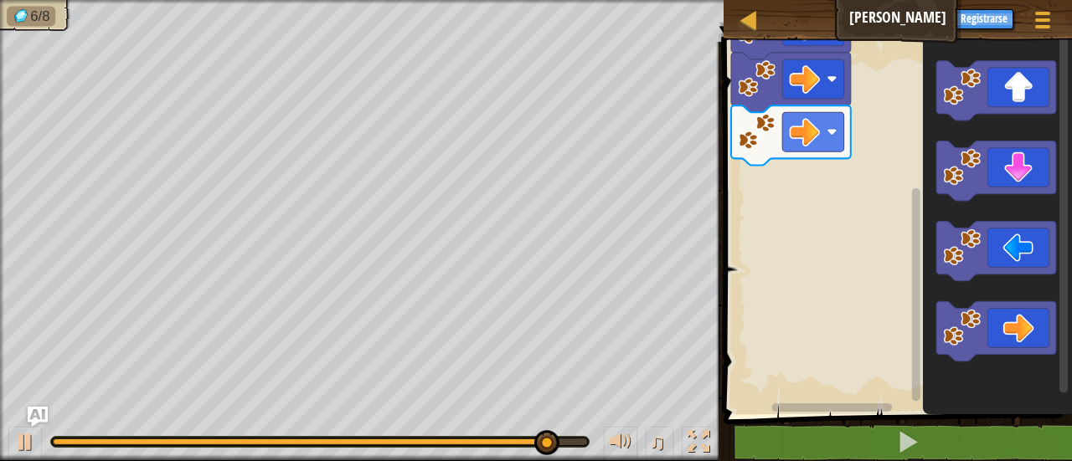
click at [763, 152] on icon "Espacio de trabajo de Blockly" at bounding box center [791, 134] width 120 height 59
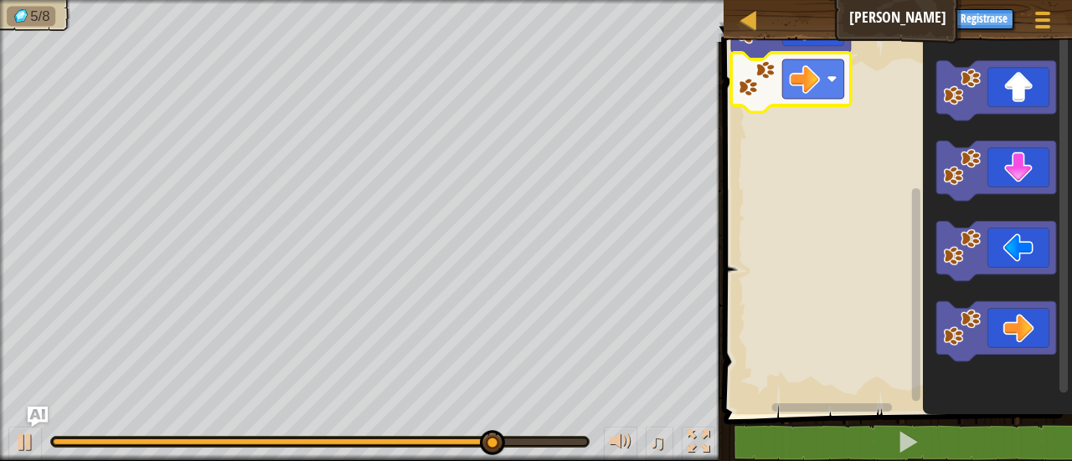
click at [753, 82] on image "Espacio de trabajo de Blockly" at bounding box center [757, 79] width 38 height 38
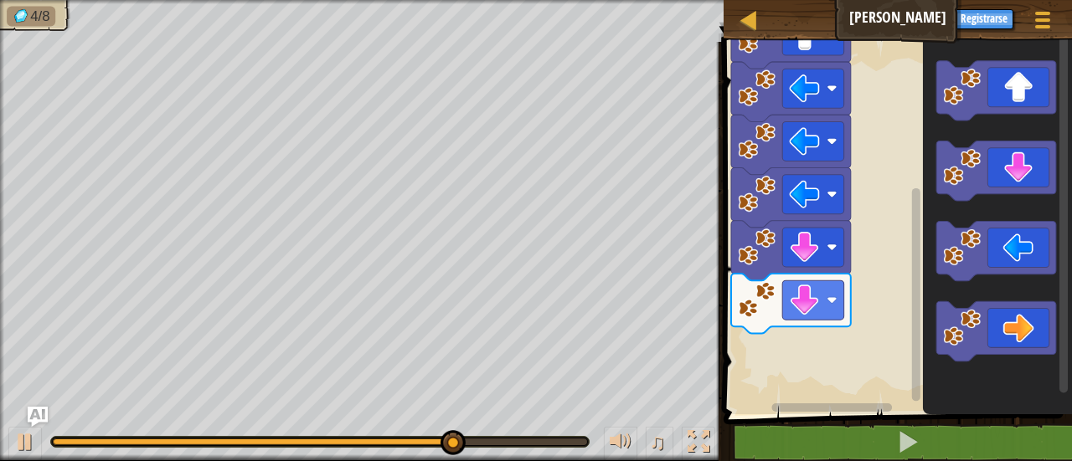
click at [753, 315] on image "Espacio de trabajo de Blockly" at bounding box center [757, 300] width 38 height 38
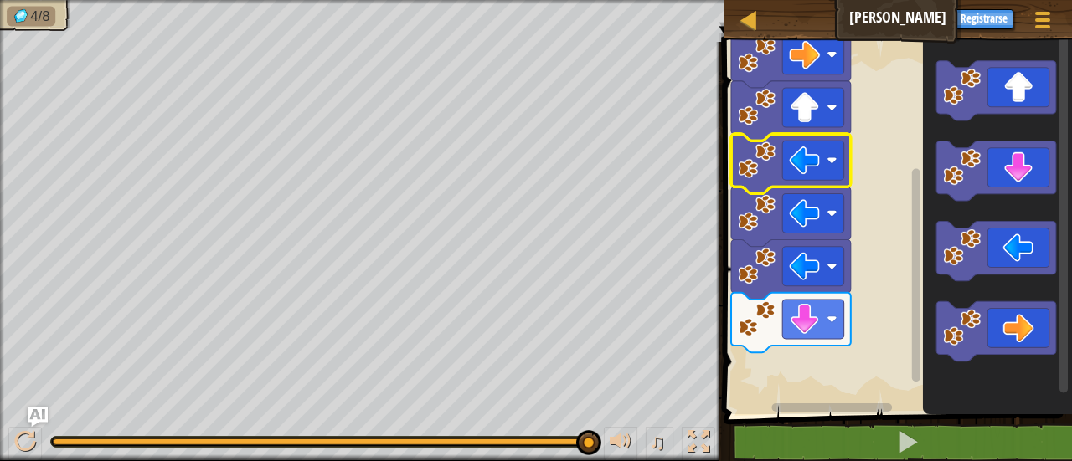
click at [773, 180] on icon "Espacio de trabajo de Blockly" at bounding box center [791, 163] width 120 height 59
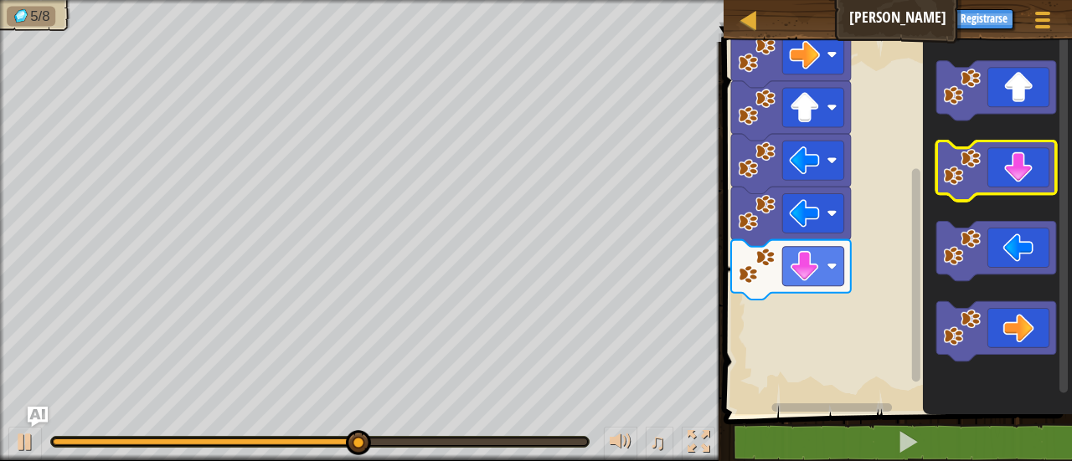
click at [1013, 194] on icon "Espacio de trabajo de Blockly" at bounding box center [997, 170] width 120 height 59
click at [1012, 191] on icon "Espacio de trabajo de Blockly" at bounding box center [997, 170] width 120 height 59
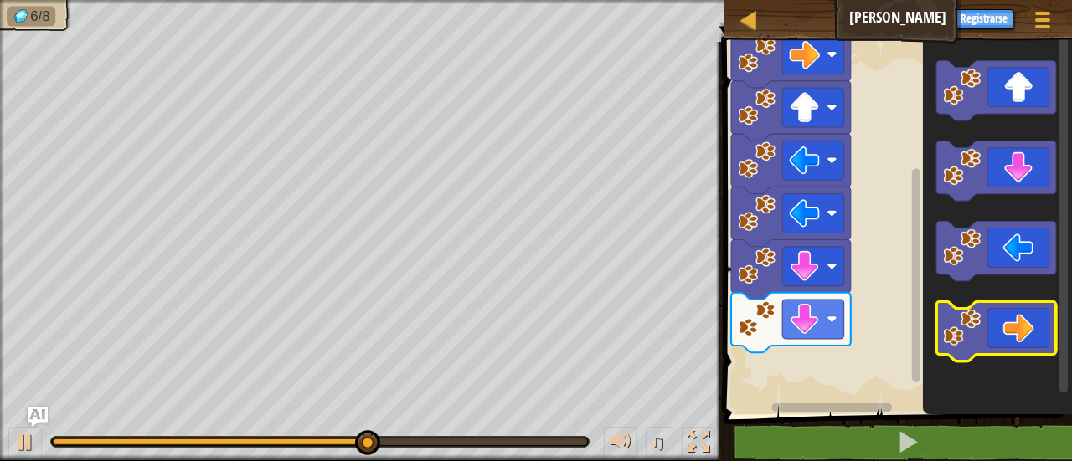
click at [1018, 332] on icon "Espacio de trabajo de Blockly" at bounding box center [997, 330] width 120 height 59
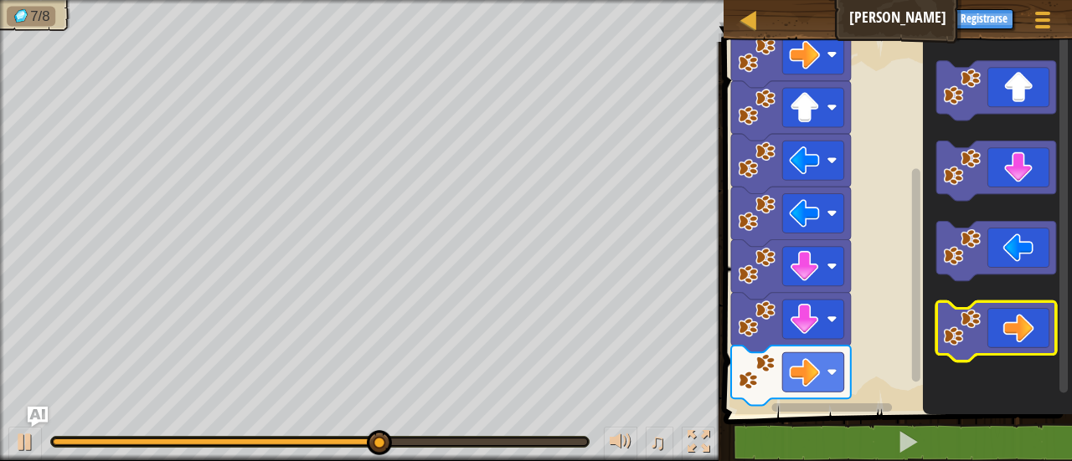
click at [1018, 332] on icon "Espacio de trabajo de Blockly" at bounding box center [997, 330] width 120 height 59
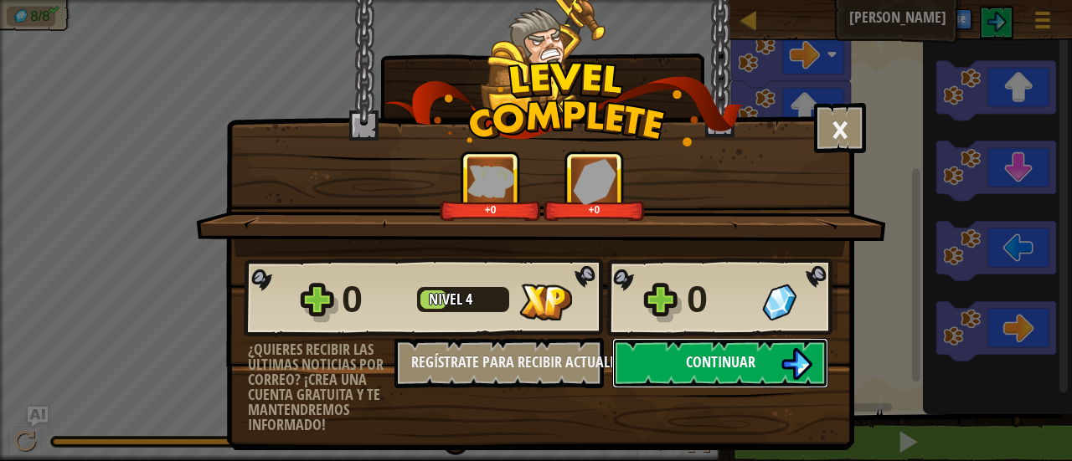
click at [773, 352] on button "Continuar" at bounding box center [720, 363] width 216 height 50
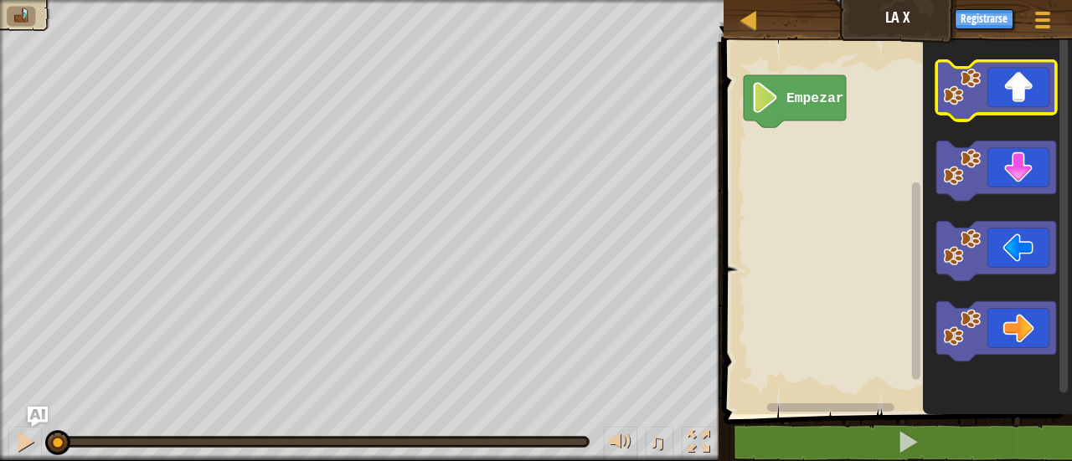
click at [995, 111] on icon "Espacio de trabajo de Blockly" at bounding box center [997, 90] width 120 height 59
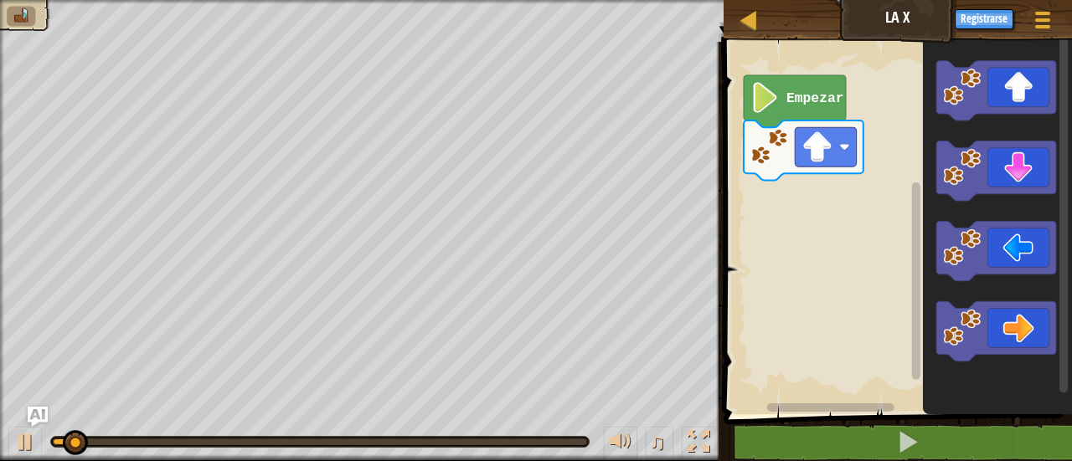
click at [1036, 367] on icon "Espacio de trabajo de Blockly" at bounding box center [997, 223] width 149 height 381
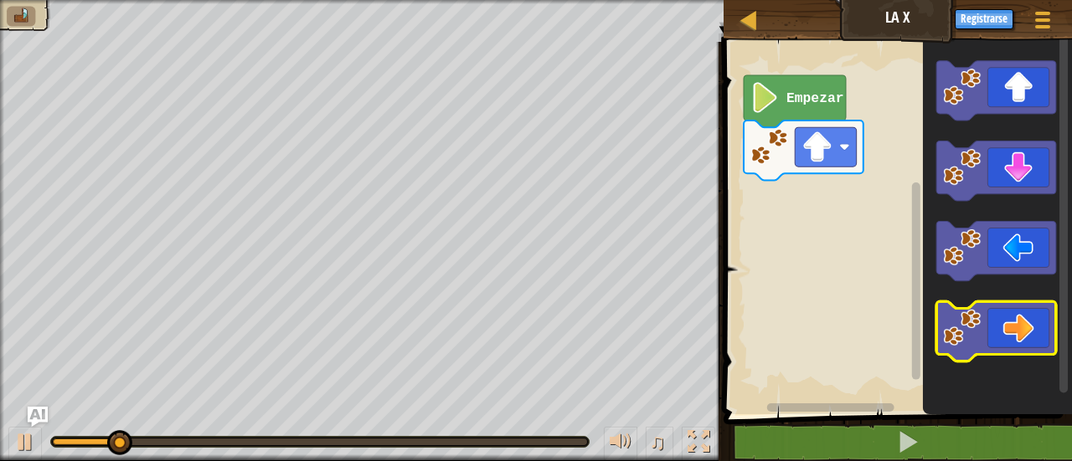
click at [1033, 345] on icon "Espacio de trabajo de Blockly" at bounding box center [997, 330] width 120 height 59
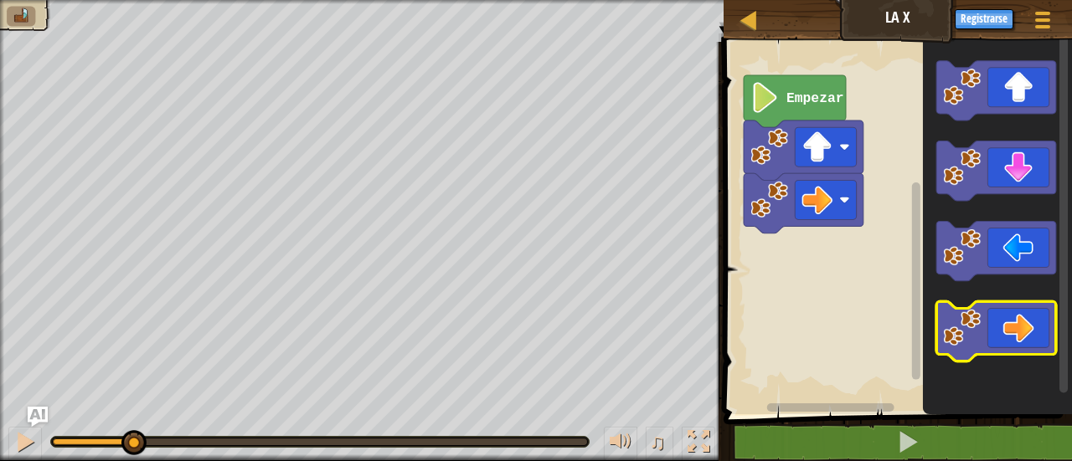
click at [1033, 345] on icon "Espacio de trabajo de Blockly" at bounding box center [997, 330] width 120 height 59
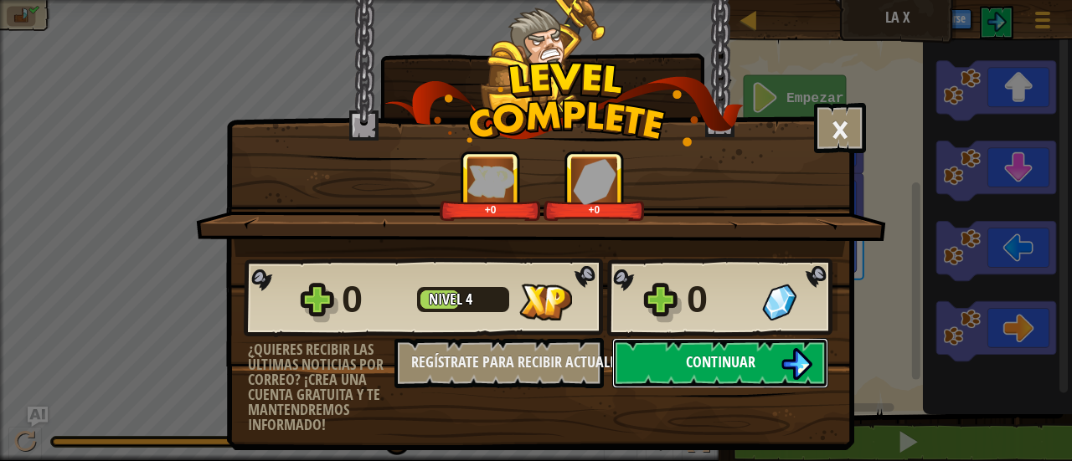
click at [738, 361] on span "Continuar" at bounding box center [720, 362] width 69 height 21
